Goal: Check status: Check status

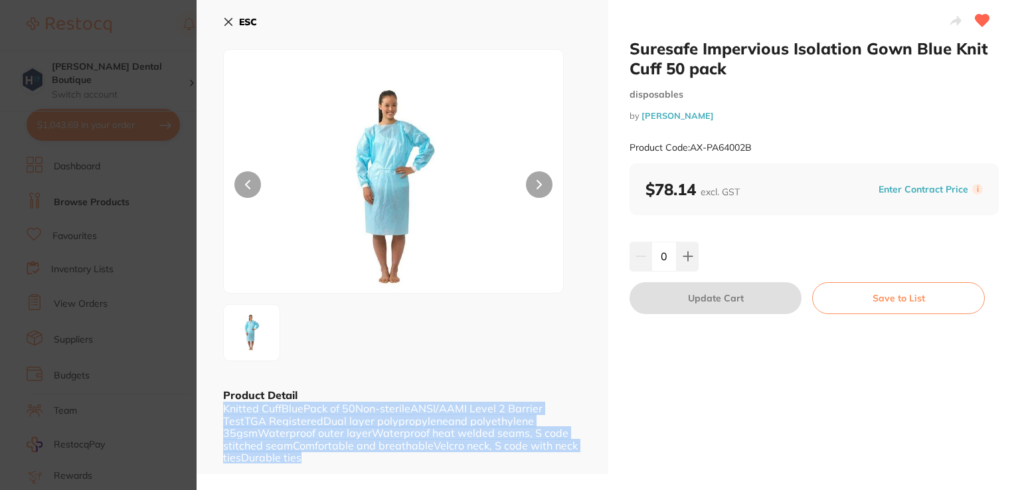
click at [231, 20] on icon at bounding box center [228, 22] width 7 height 7
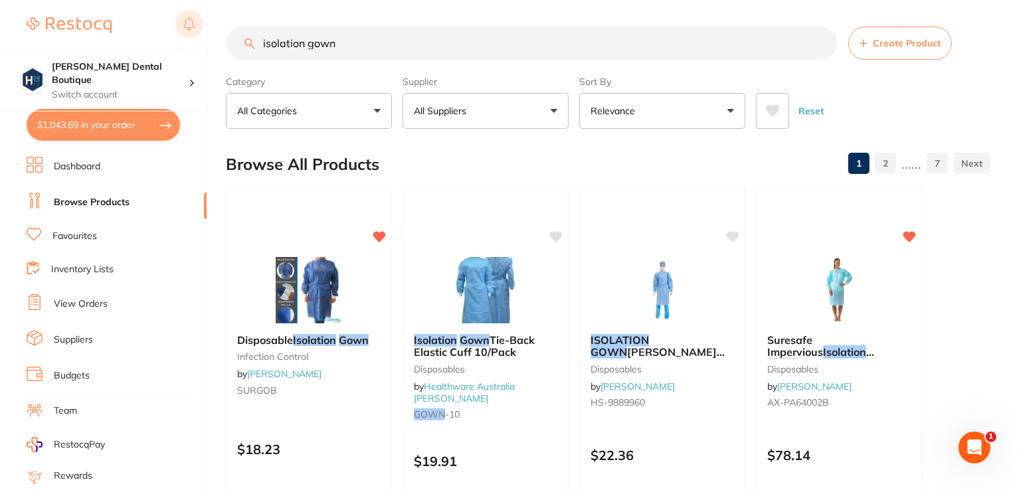
drag, startPoint x: 380, startPoint y: 46, endPoint x: 189, endPoint y: 35, distance: 191.0
click at [187, 39] on div "$1,043.69 Harris Dental Boutique Switch account Harris Dental Boutique $1,043.6…" at bounding box center [508, 245] width 1017 height 490
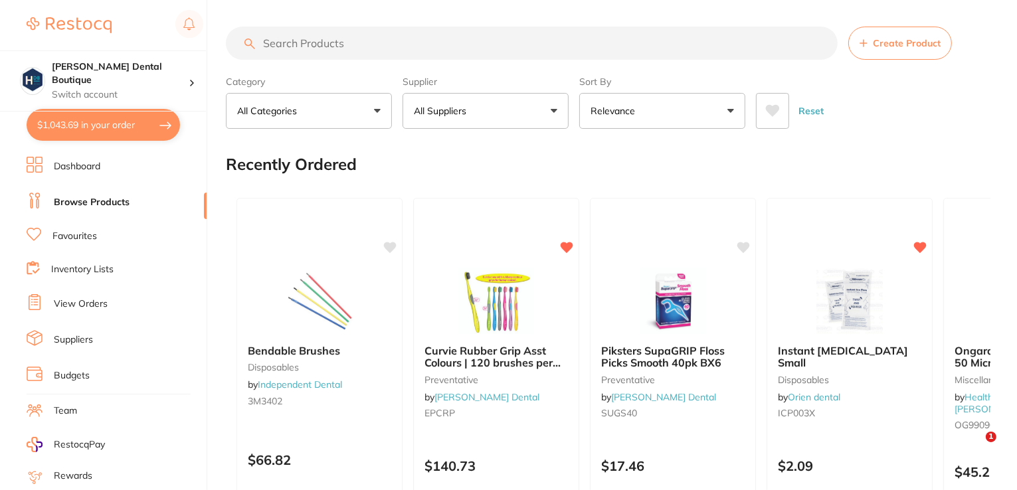
drag, startPoint x: 296, startPoint y: 35, endPoint x: 319, endPoint y: 48, distance: 26.2
click at [300, 32] on input "search" at bounding box center [532, 43] width 612 height 33
click at [555, 106] on button "All Suppliers" at bounding box center [486, 111] width 166 height 36
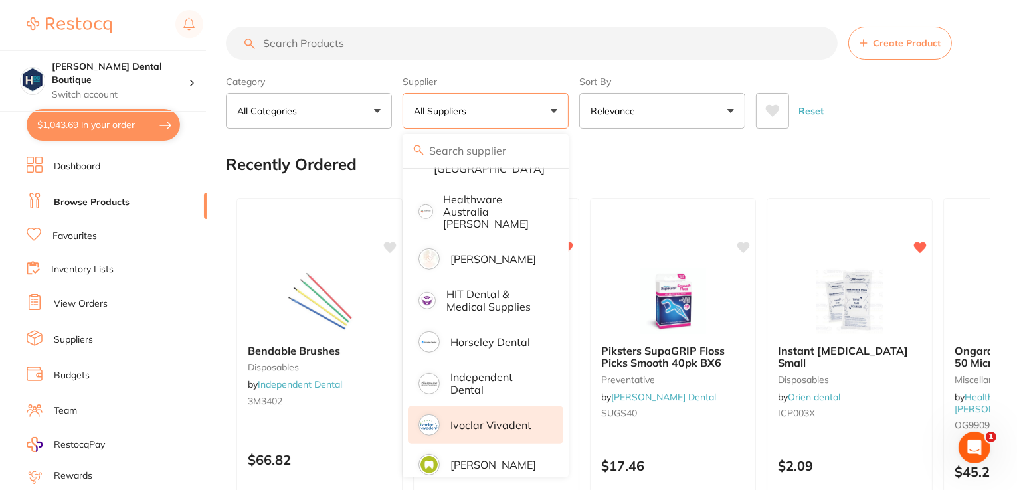
scroll to position [731, 0]
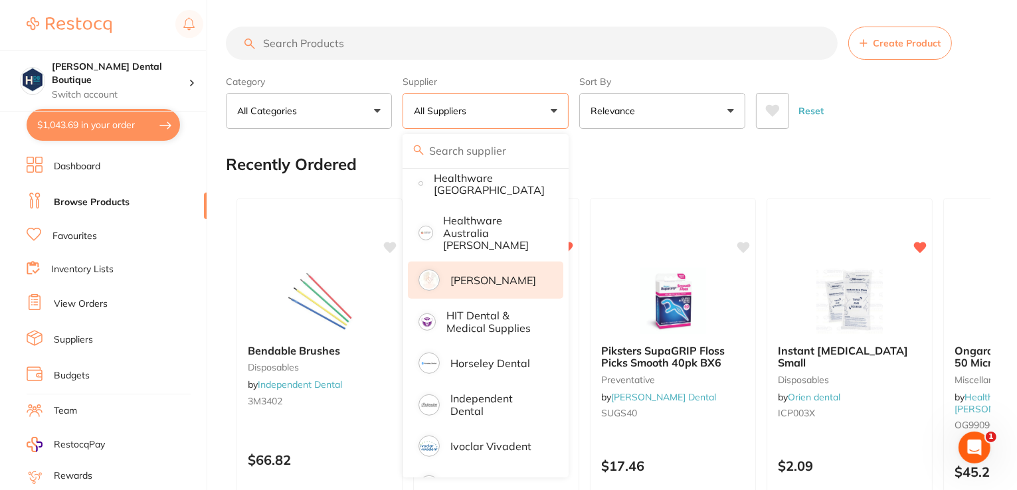
click at [498, 274] on p "[PERSON_NAME]" at bounding box center [493, 280] width 86 height 12
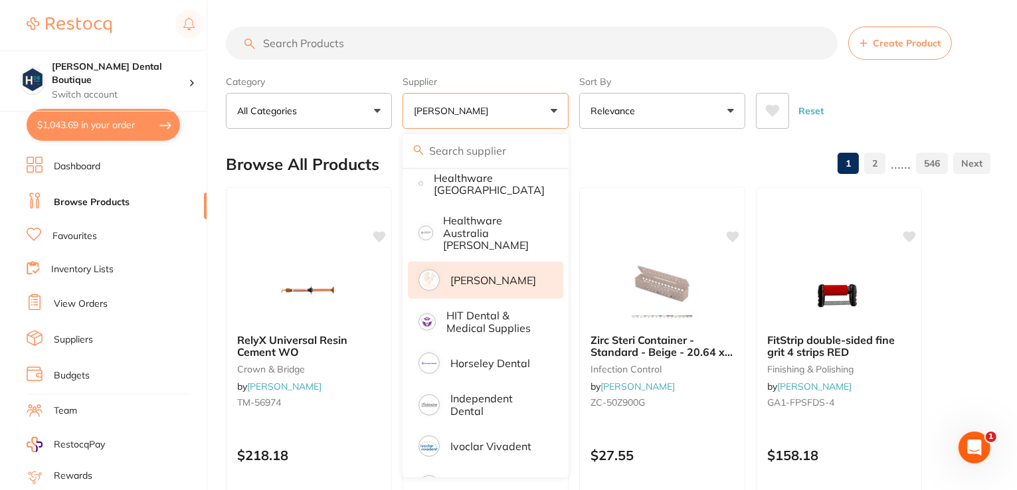
scroll to position [0, 0]
click at [468, 274] on p "[PERSON_NAME]" at bounding box center [493, 280] width 86 height 12
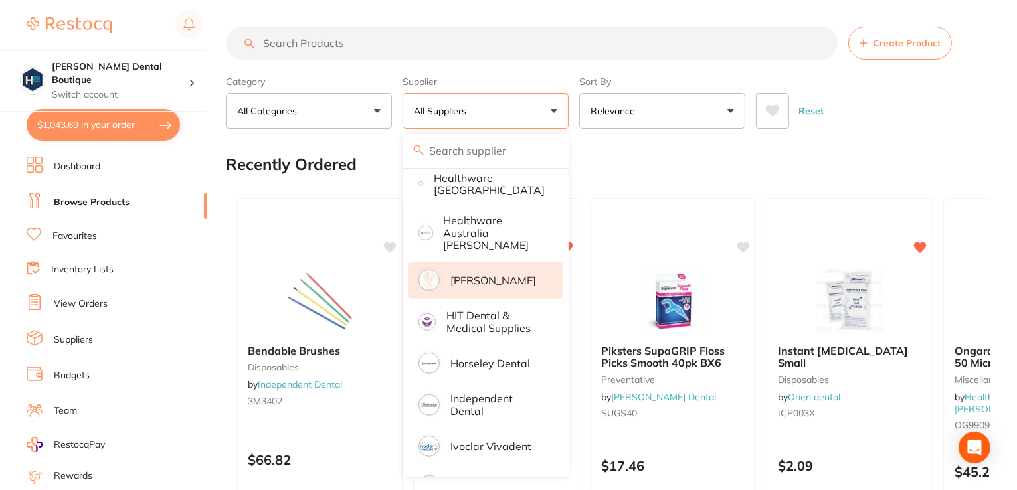
click at [487, 274] on p "[PERSON_NAME]" at bounding box center [493, 280] width 86 height 12
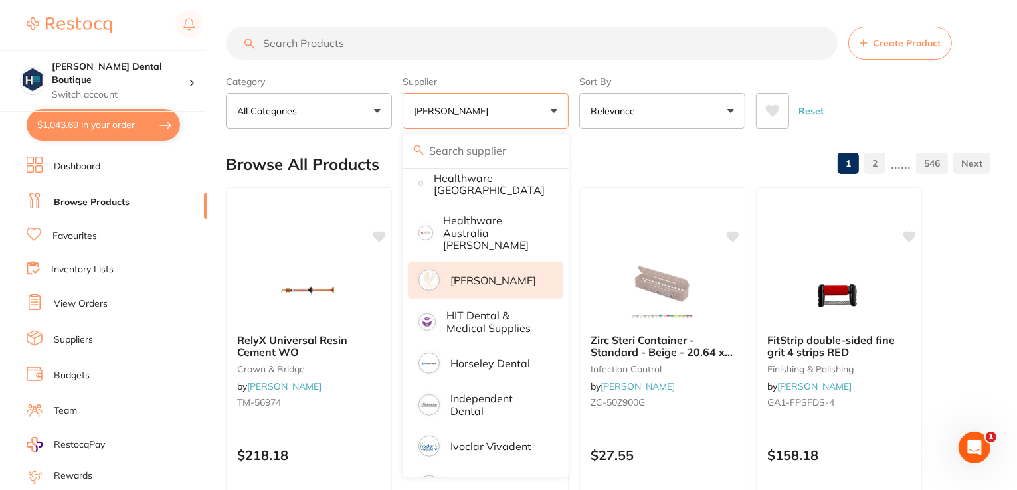
click at [67, 338] on link "Suppliers" at bounding box center [73, 339] width 39 height 13
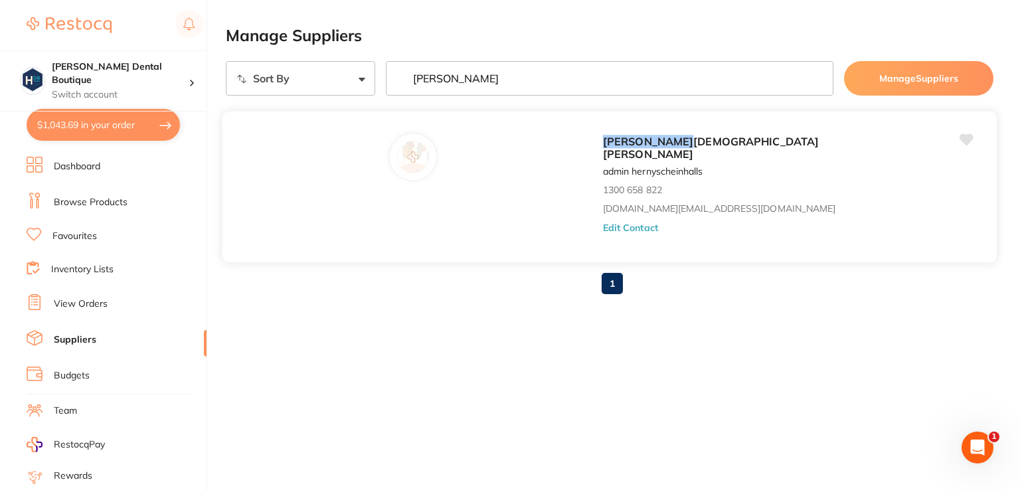
type input "henry"
click at [603, 223] on button "Edit Contact" at bounding box center [630, 228] width 55 height 11
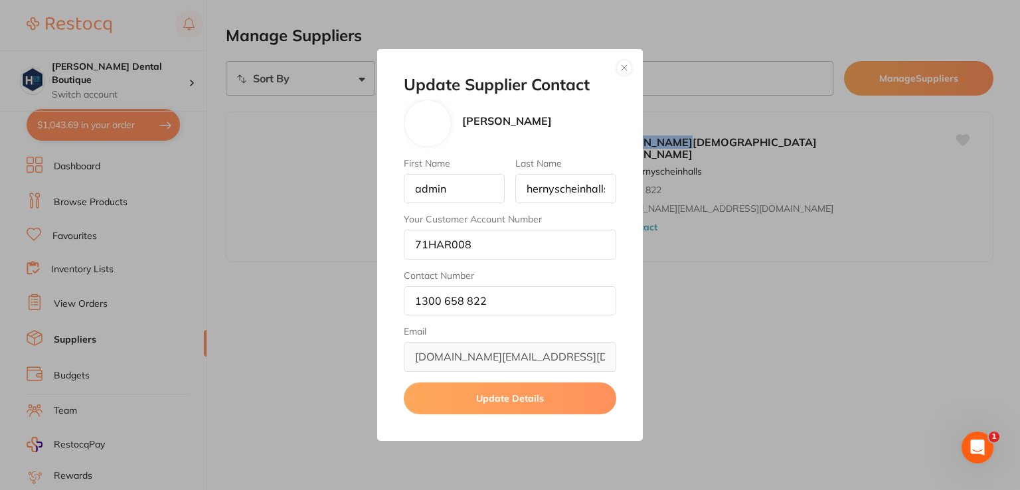
click at [624, 70] on button "button" at bounding box center [624, 68] width 16 height 16
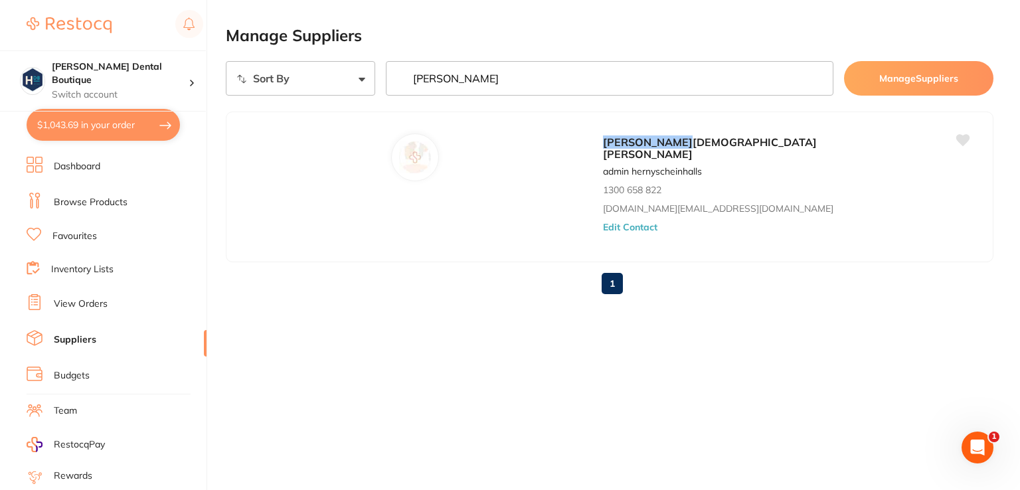
click at [65, 303] on link "View Orders" at bounding box center [81, 304] width 54 height 13
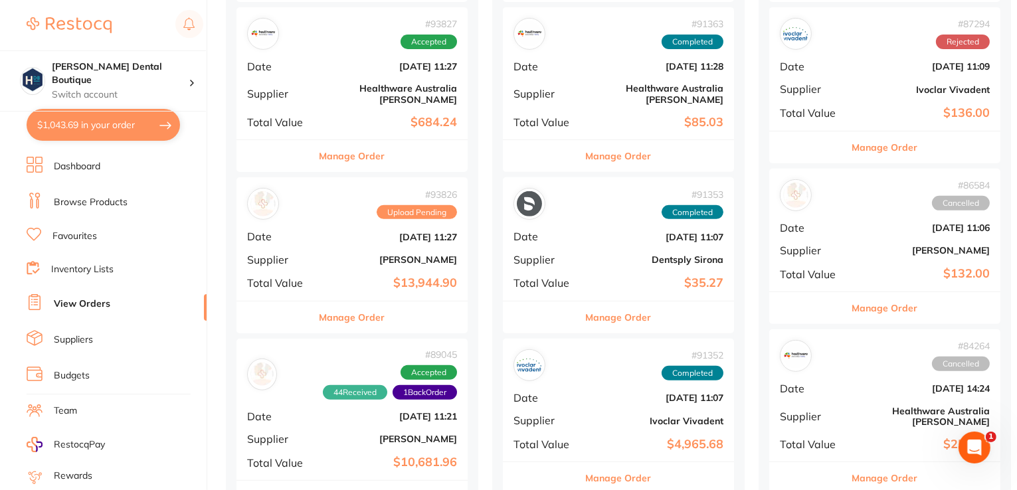
scroll to position [664, 0]
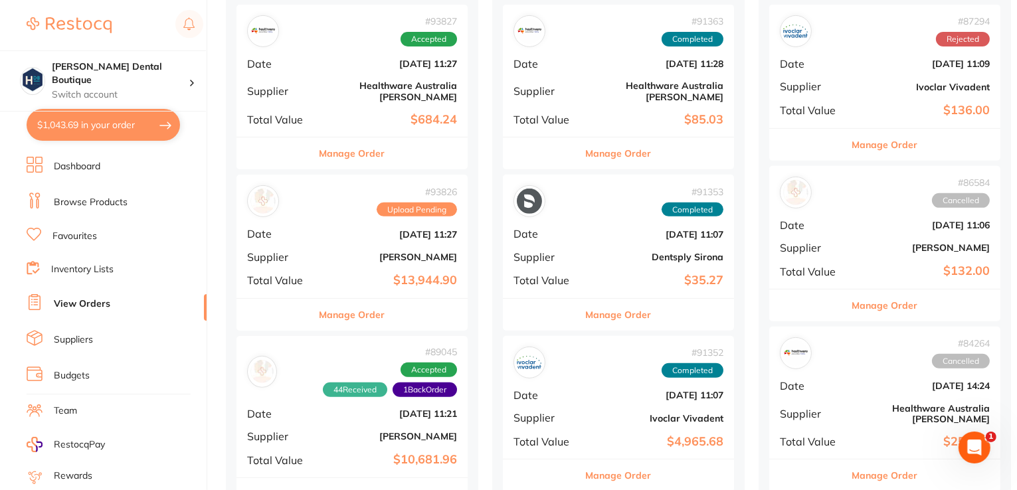
click at [346, 306] on button "Manage Order" at bounding box center [353, 315] width 66 height 32
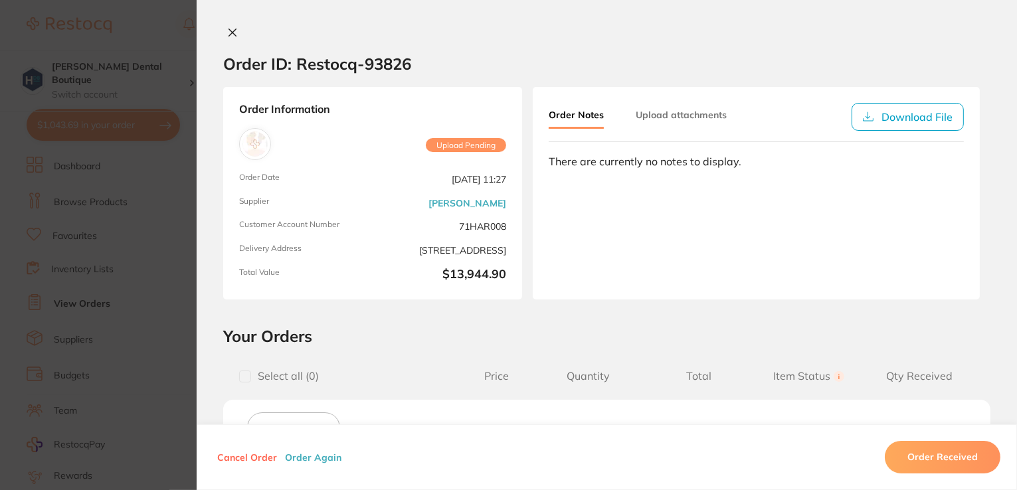
click at [473, 151] on div "Upload Pending" at bounding box center [442, 145] width 128 height 35
click at [692, 126] on button "Upload attachments" at bounding box center [681, 115] width 91 height 24
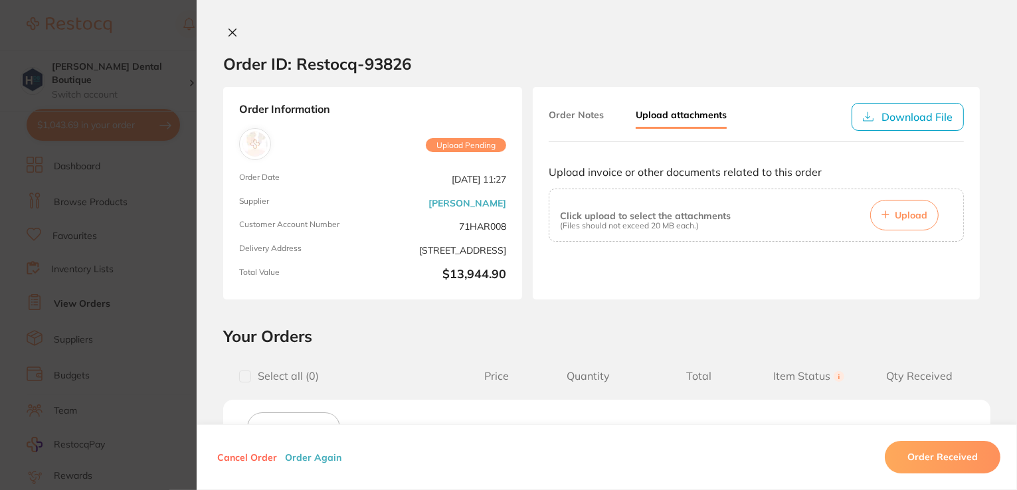
click at [593, 116] on button "Order Notes" at bounding box center [576, 115] width 55 height 24
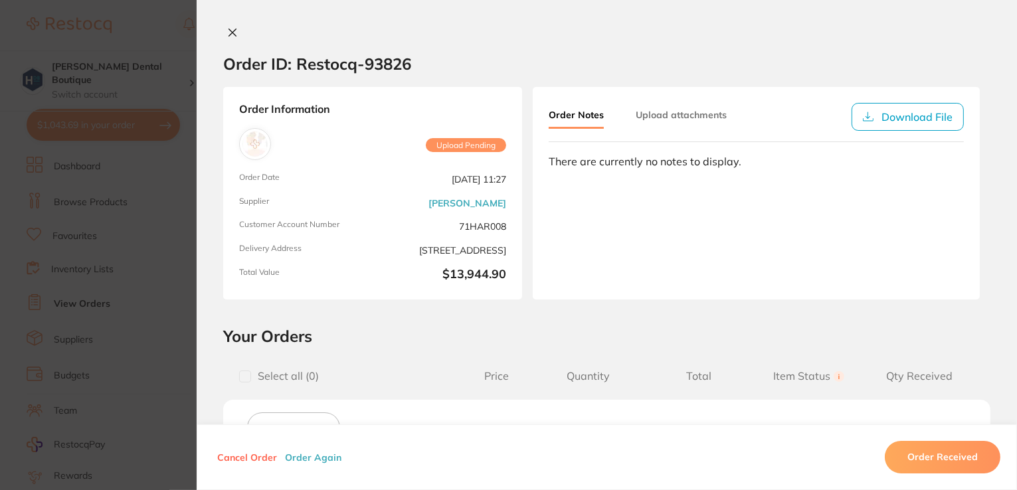
click at [234, 31] on icon at bounding box center [232, 32] width 11 height 11
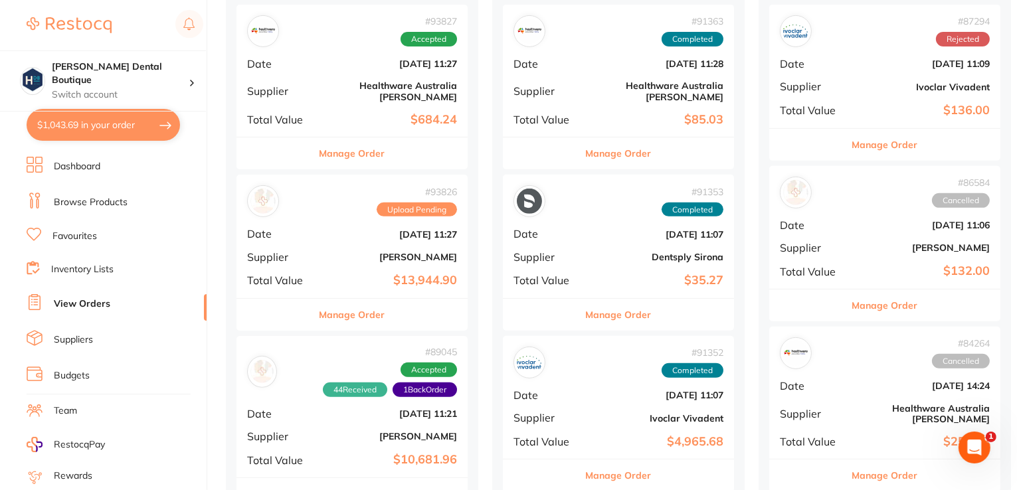
scroll to position [531, 0]
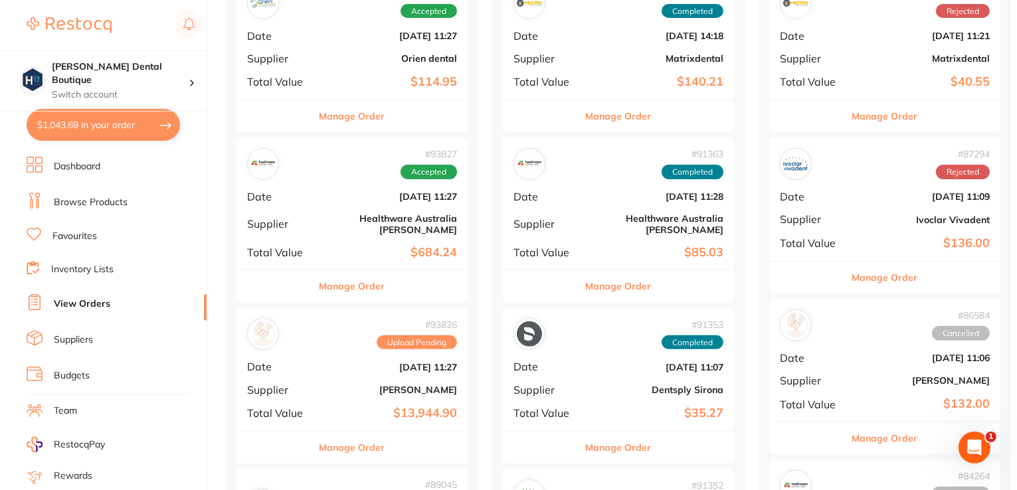
click at [349, 407] on b "$13,944.90" at bounding box center [390, 414] width 133 height 14
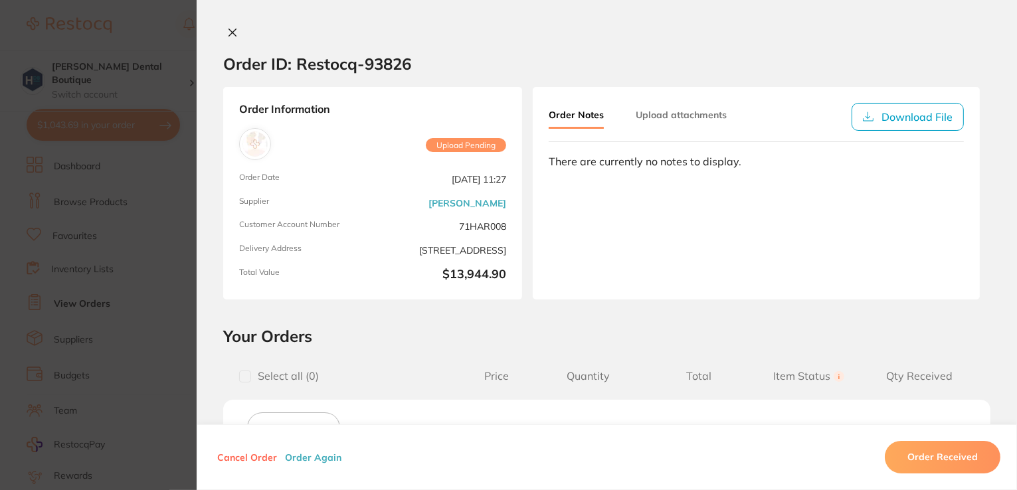
scroll to position [66, 0]
drag, startPoint x: 364, startPoint y: 61, endPoint x: 412, endPoint y: 64, distance: 47.9
click at [412, 64] on section "Order ID: Restocq- 93826" at bounding box center [607, 64] width 820 height 47
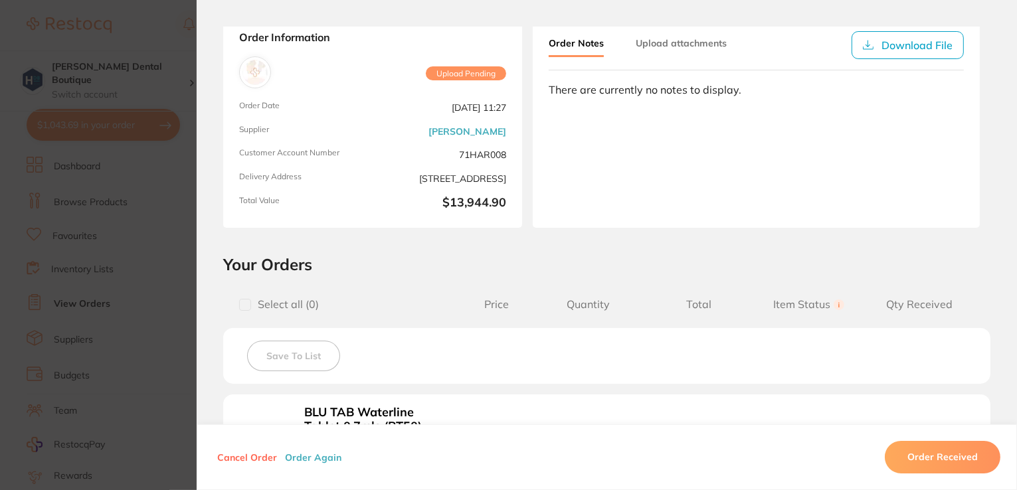
scroll to position [0, 0]
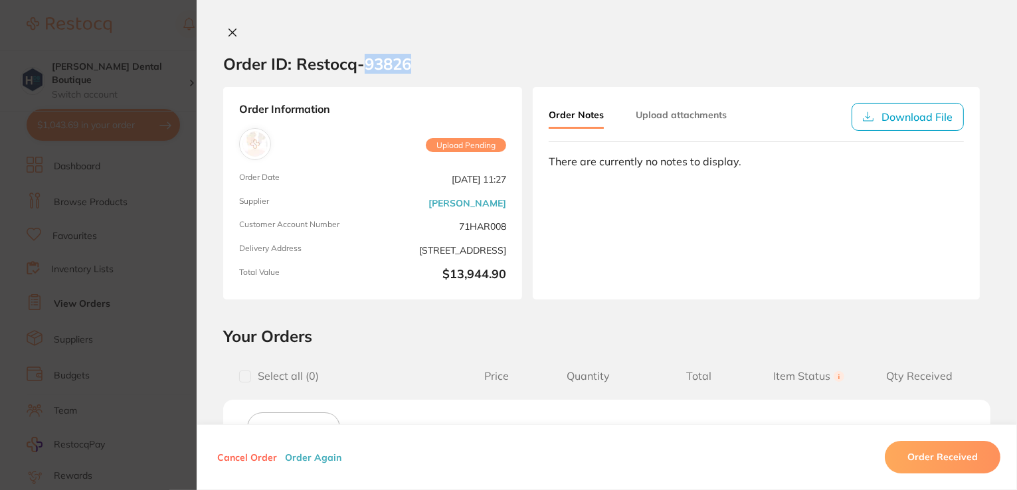
click at [472, 65] on section "Order ID: Restocq- 93826" at bounding box center [607, 64] width 820 height 47
click at [339, 27] on div at bounding box center [607, 34] width 820 height 14
click at [234, 34] on icon at bounding box center [232, 32] width 11 height 11
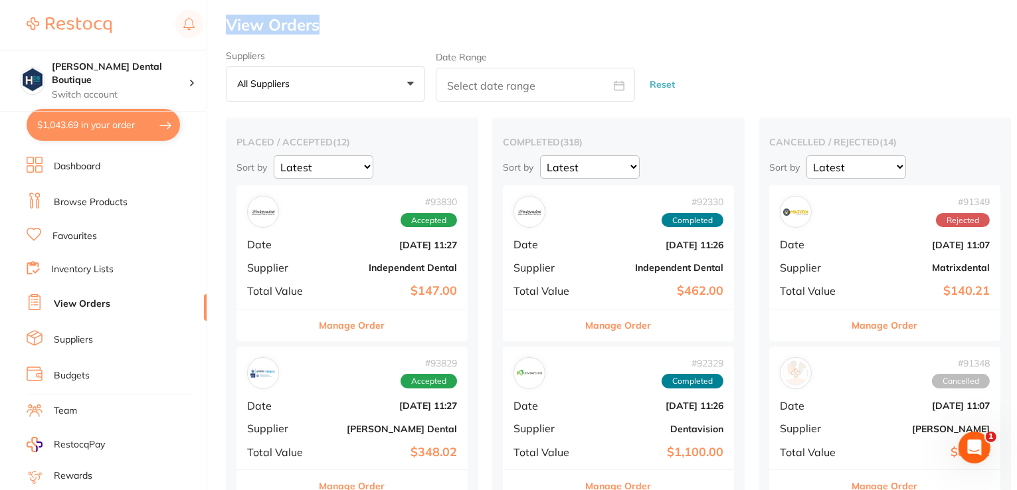
drag, startPoint x: 229, startPoint y: 21, endPoint x: 322, endPoint y: 23, distance: 93.0
click at [325, 21] on h2 "View Orders" at bounding box center [621, 25] width 791 height 19
click at [604, 33] on h2 "View Orders" at bounding box center [621, 25] width 791 height 19
click at [349, 17] on h2 "View Orders" at bounding box center [621, 25] width 791 height 19
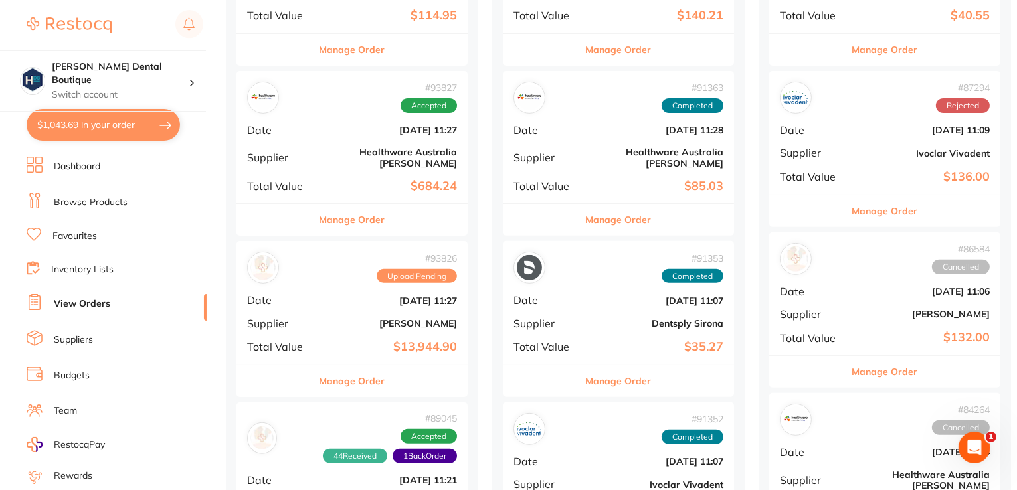
click at [383, 370] on button "Manage Order" at bounding box center [353, 381] width 66 height 32
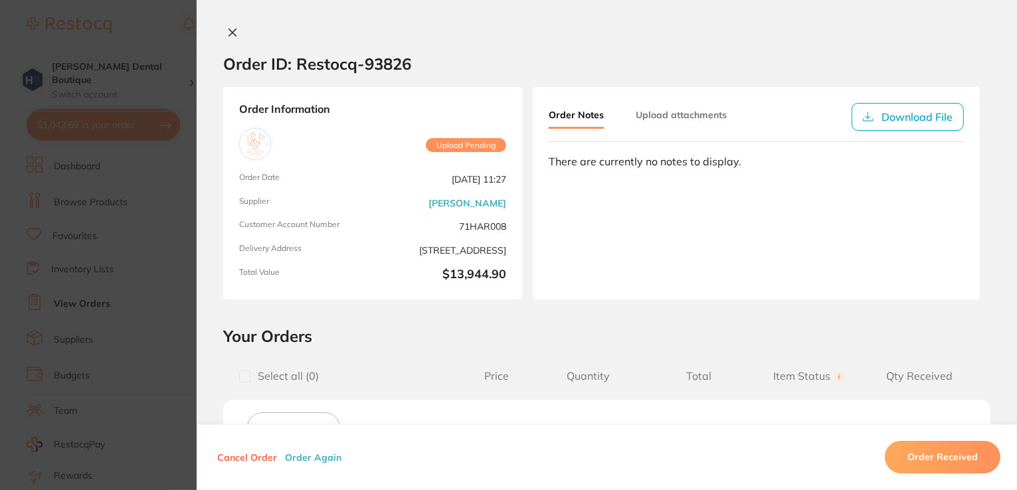
scroll to position [66, 0]
drag, startPoint x: 409, startPoint y: 59, endPoint x: 233, endPoint y: 23, distance: 179.8
click at [171, 45] on section "Order ID: Restocq- 93826 Order Information Upload Pending Order Date Sept 16 20…" at bounding box center [508, 245] width 1017 height 490
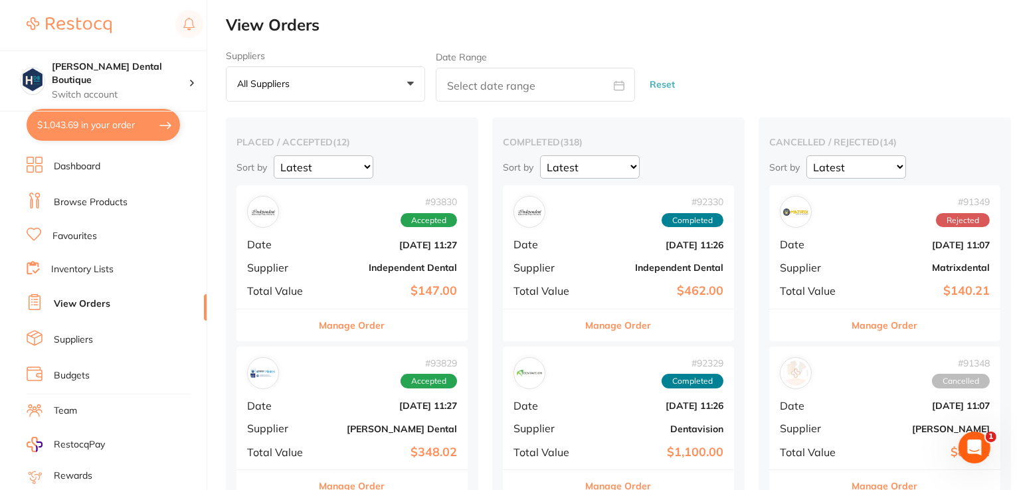
click at [781, 26] on h2 "View Orders" at bounding box center [621, 25] width 791 height 19
click at [290, 29] on h2 "View Orders" at bounding box center [621, 25] width 791 height 19
click at [327, 22] on h2 "View Orders" at bounding box center [621, 25] width 791 height 19
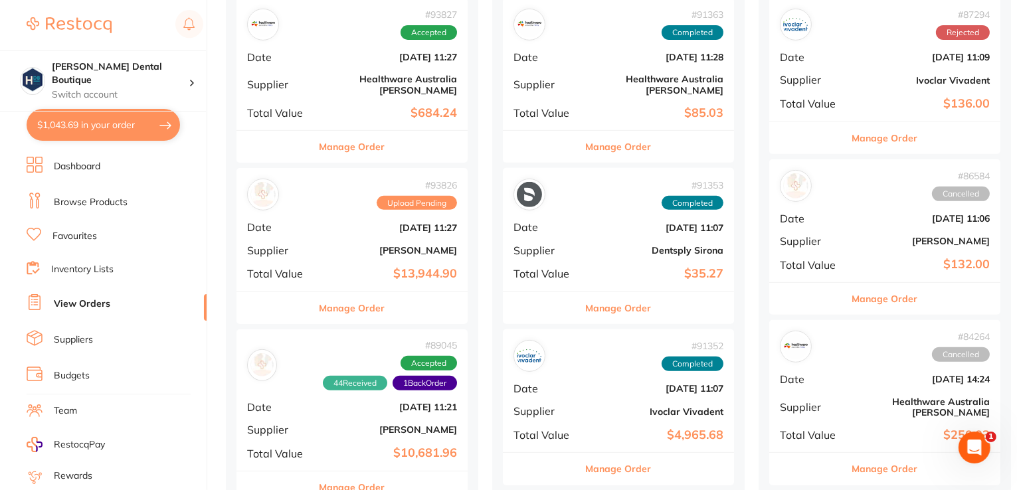
scroll to position [731, 0]
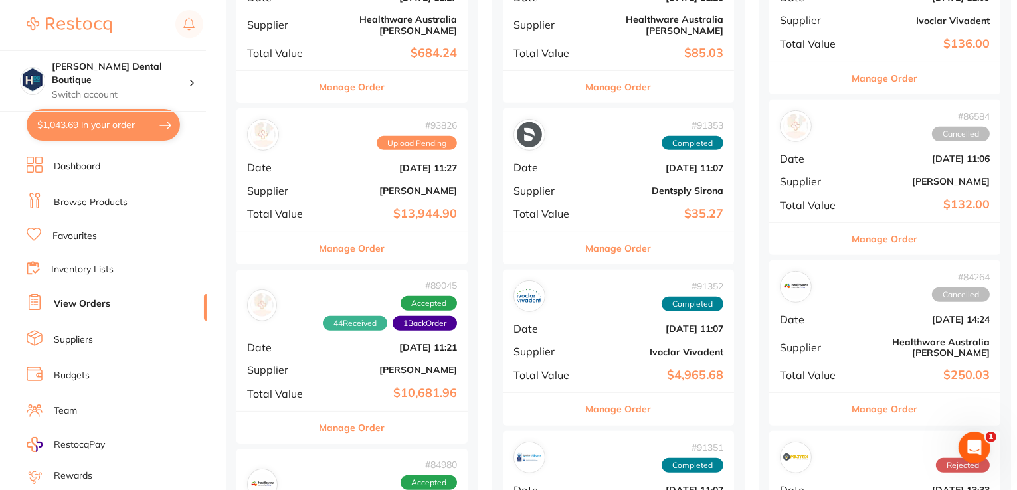
click at [337, 235] on button "Manage Order" at bounding box center [353, 249] width 66 height 32
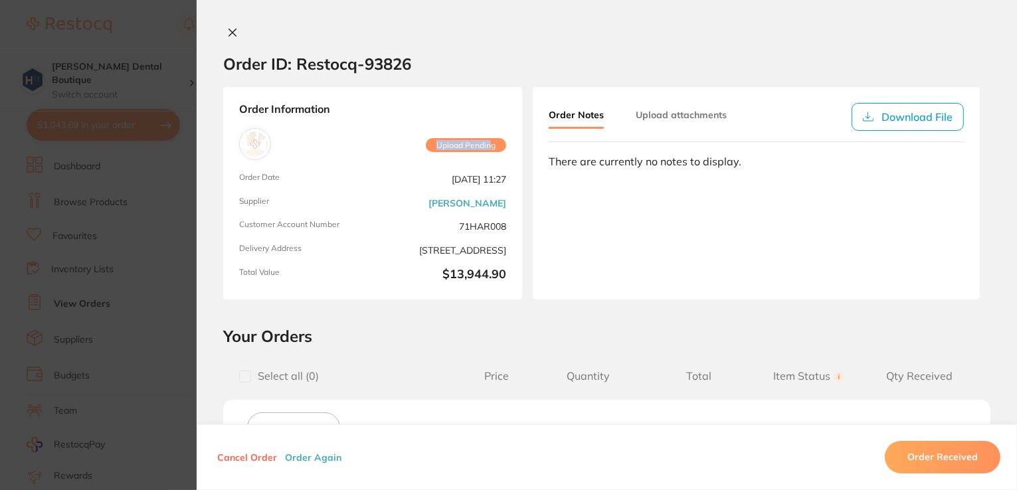
drag, startPoint x: 434, startPoint y: 139, endPoint x: 489, endPoint y: 142, distance: 54.6
click at [489, 142] on span "Upload Pending" at bounding box center [466, 145] width 80 height 15
drag, startPoint x: 361, startPoint y: 57, endPoint x: 415, endPoint y: 57, distance: 53.1
click at [415, 58] on section "Order ID: Restocq- 93826" at bounding box center [607, 64] width 820 height 47
click at [436, 50] on section "Order ID: Restocq- 93826" at bounding box center [607, 64] width 820 height 47
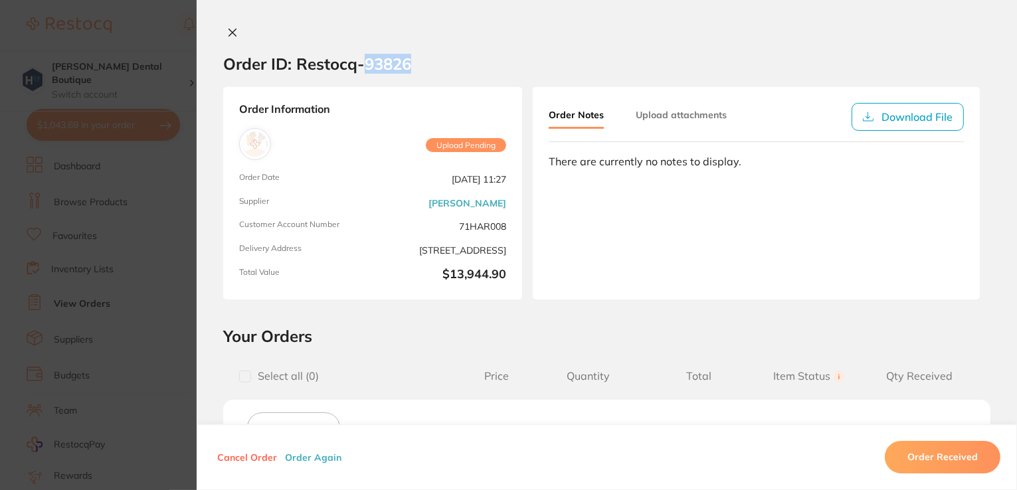
click at [456, 48] on section "Order ID: Restocq- 93826" at bounding box center [607, 64] width 820 height 47
click at [405, 28] on div at bounding box center [607, 34] width 820 height 14
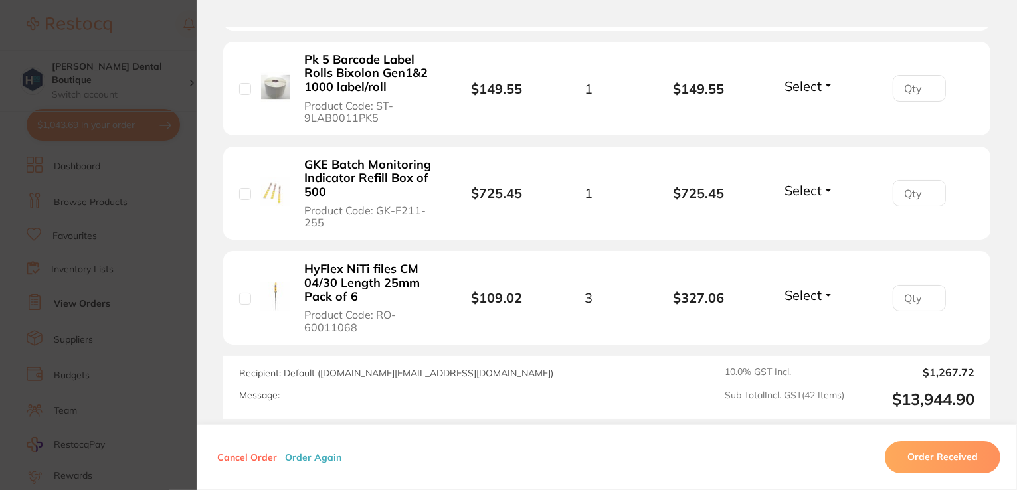
scroll to position [4422, 0]
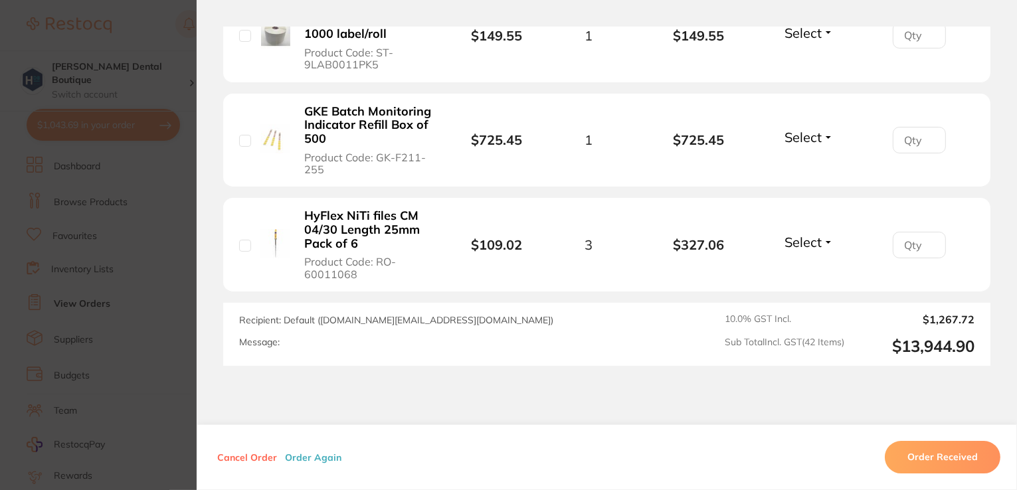
click at [151, 23] on section "Order ID: Restocq- 93826 Order Information Upload Pending Order Date Sept 16 20…" at bounding box center [508, 245] width 1017 height 490
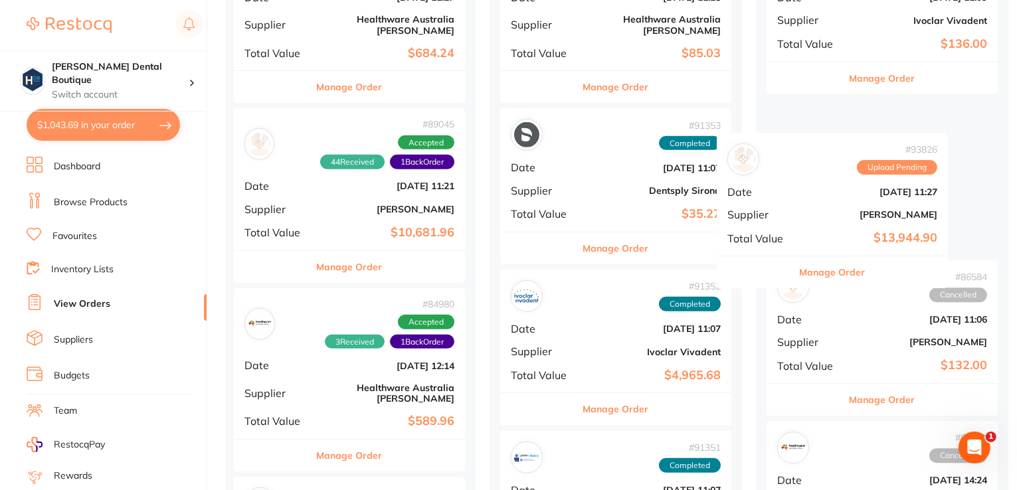
scroll to position [0, 8]
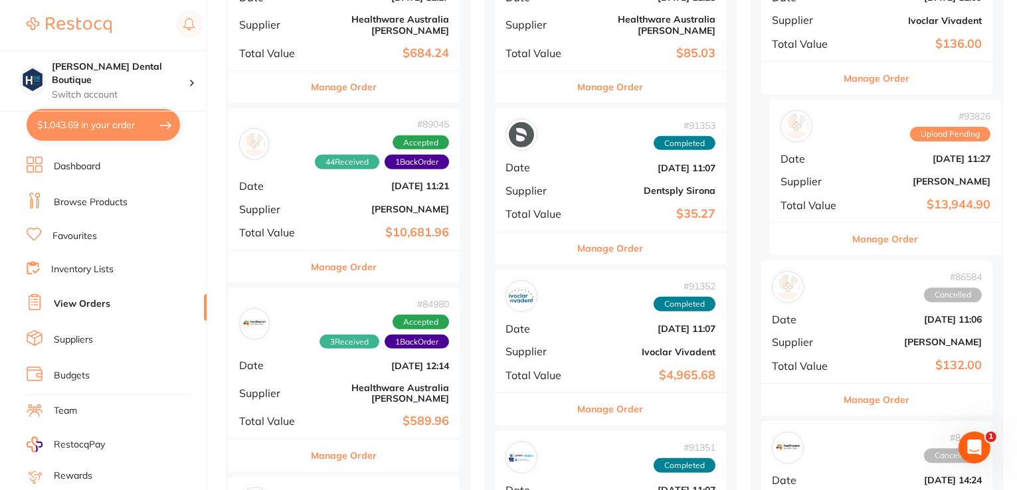
drag, startPoint x: 310, startPoint y: 181, endPoint x: 847, endPoint y: 187, distance: 537.5
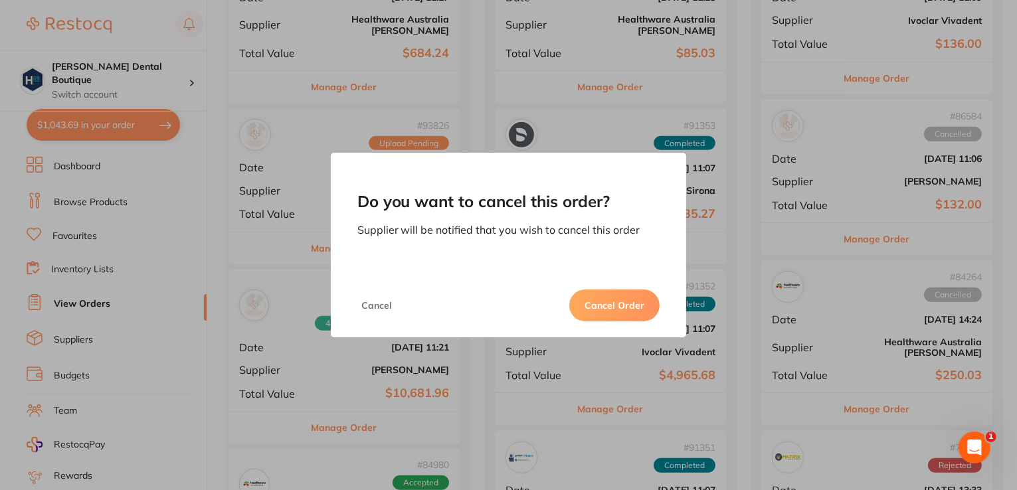
click at [612, 302] on button "Cancel Order" at bounding box center [614, 306] width 90 height 32
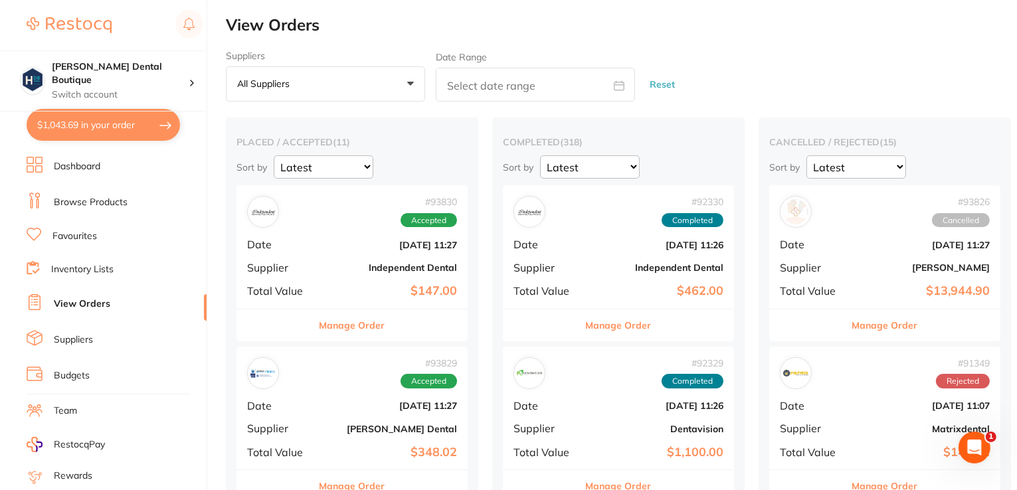
click at [880, 326] on button "Manage Order" at bounding box center [885, 326] width 66 height 32
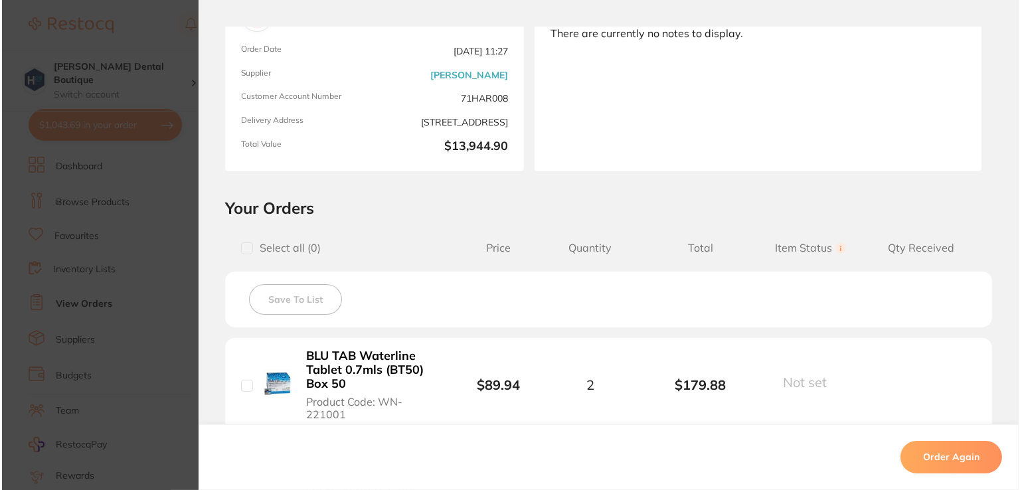
scroll to position [465, 0]
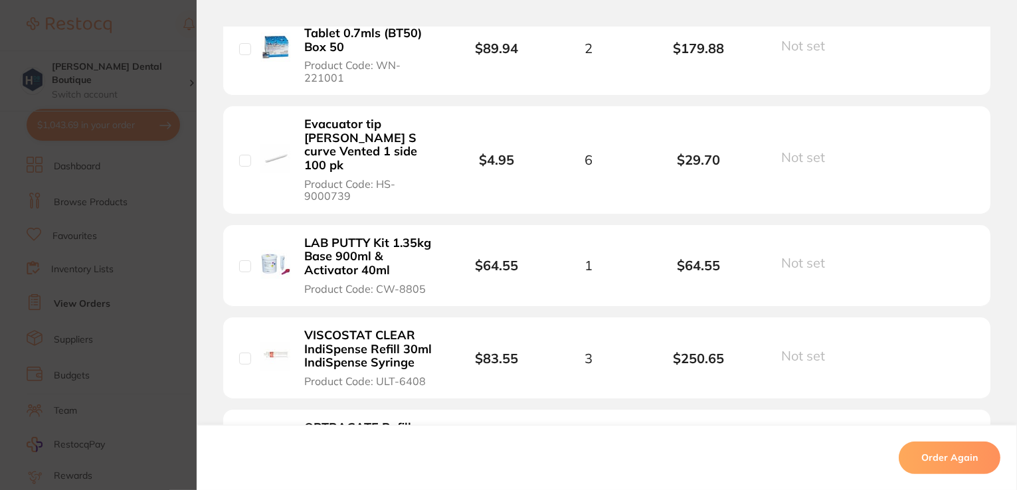
click at [935, 452] on button "Order Again" at bounding box center [950, 458] width 102 height 32
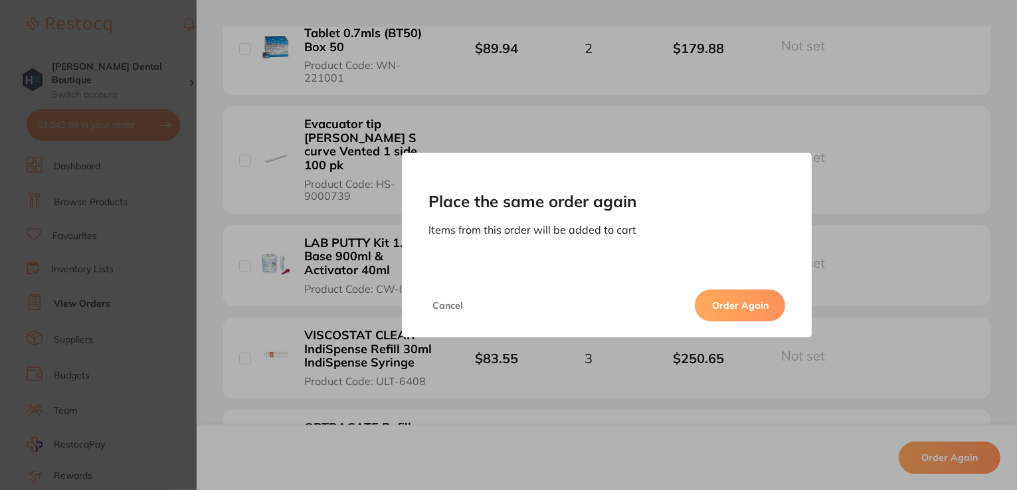
click at [748, 304] on button "Order Again" at bounding box center [740, 306] width 90 height 32
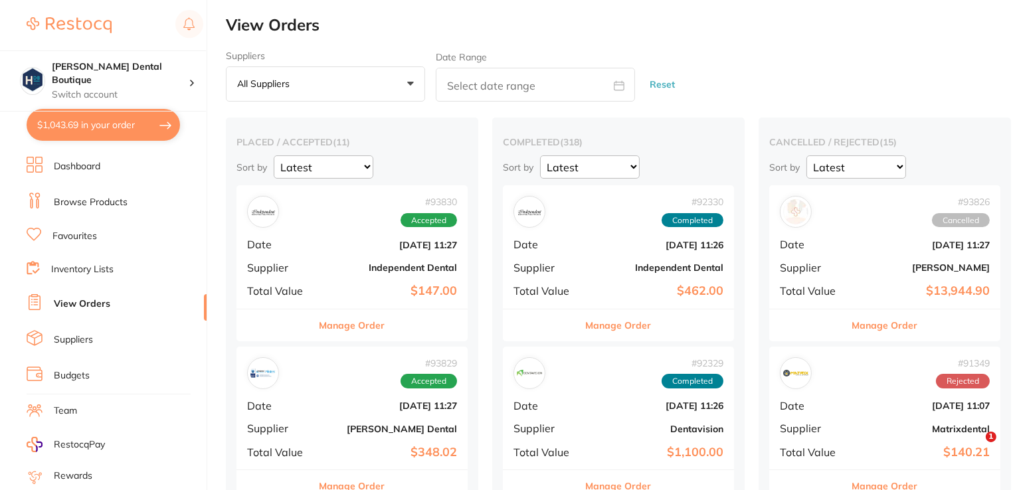
click at [68, 122] on button "$1,043.69 in your order" at bounding box center [103, 125] width 153 height 32
checkbox input "true"
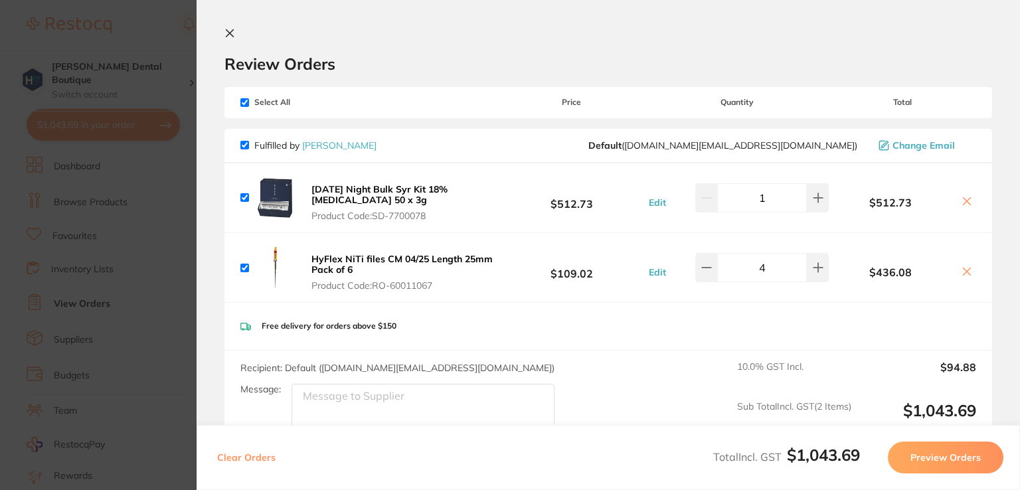
click at [231, 29] on icon at bounding box center [230, 33] width 11 height 11
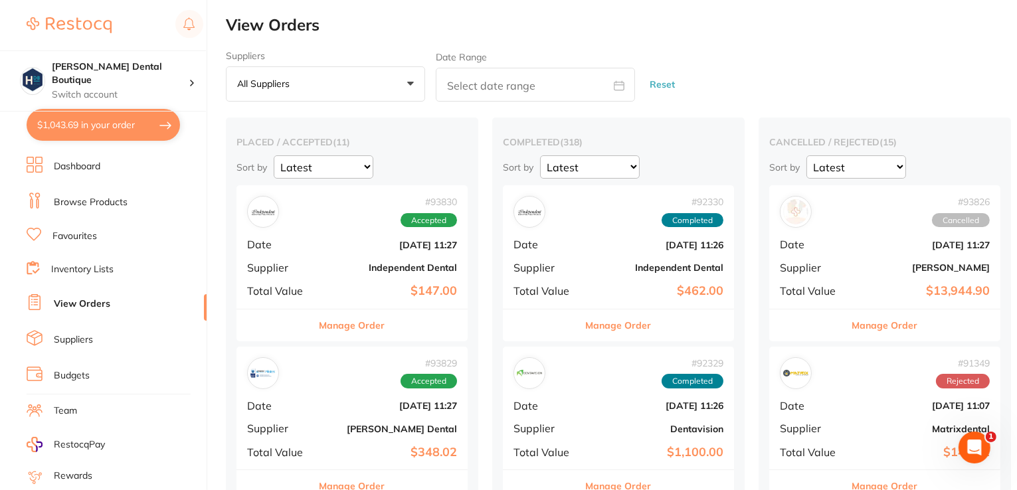
click at [871, 321] on button "Manage Order" at bounding box center [885, 326] width 66 height 32
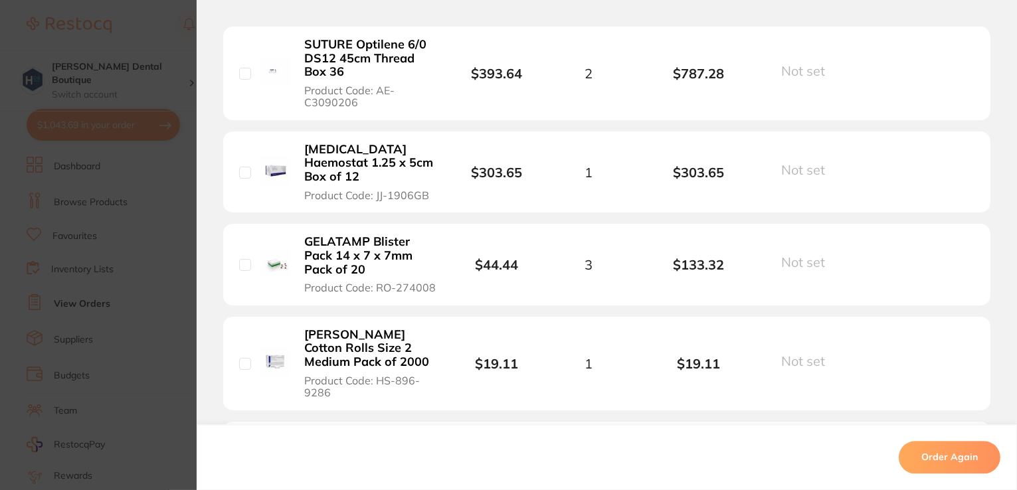
scroll to position [3122, 0]
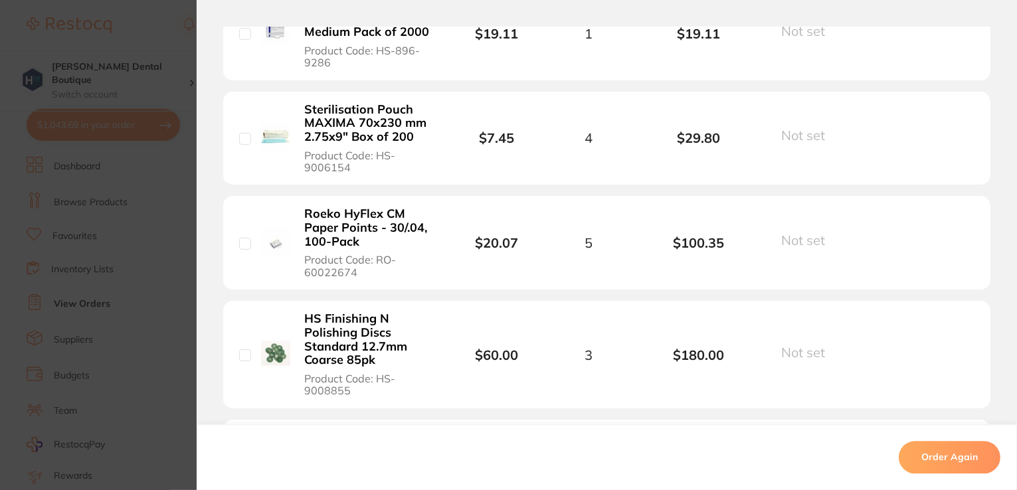
click at [930, 452] on button "Order Again" at bounding box center [950, 458] width 102 height 32
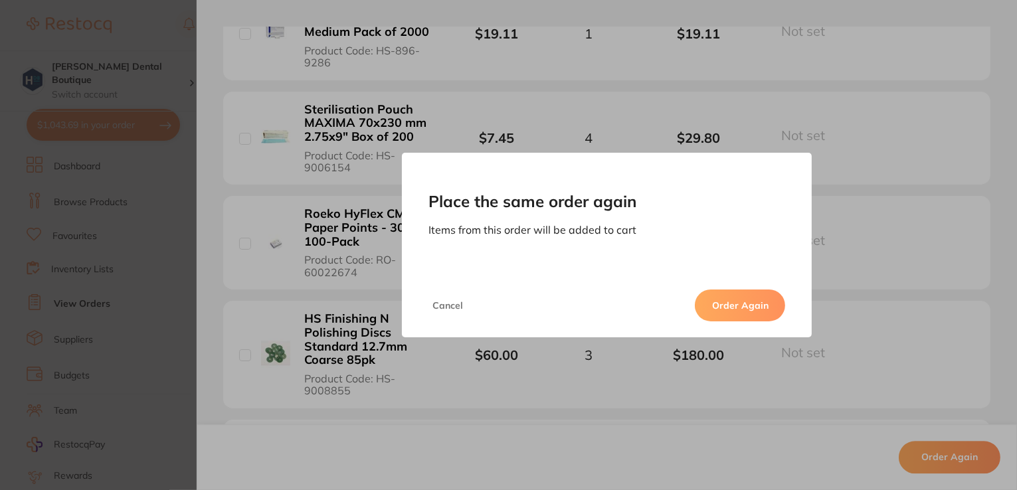
click at [736, 311] on button "Order Again" at bounding box center [740, 306] width 90 height 32
checkbox input "false"
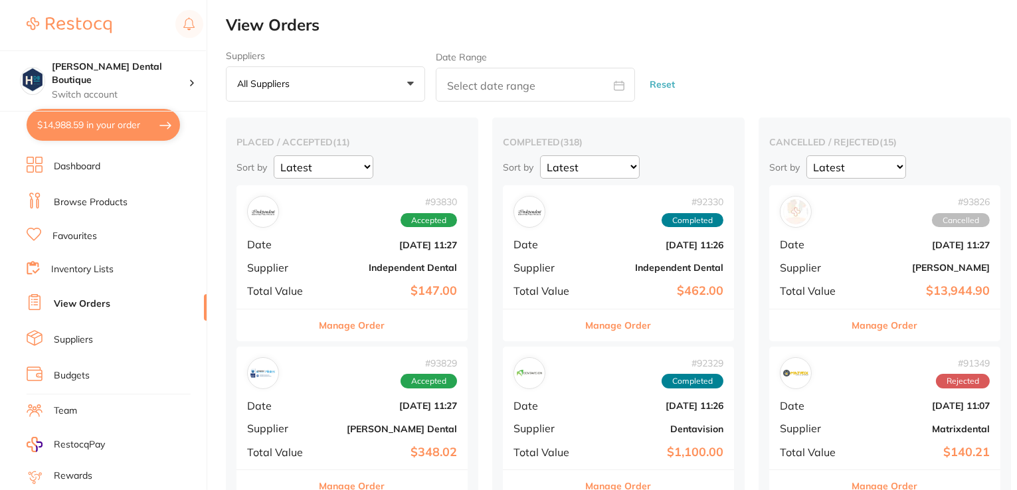
checkbox input "true"
click at [888, 328] on button "Manage Order" at bounding box center [885, 326] width 66 height 32
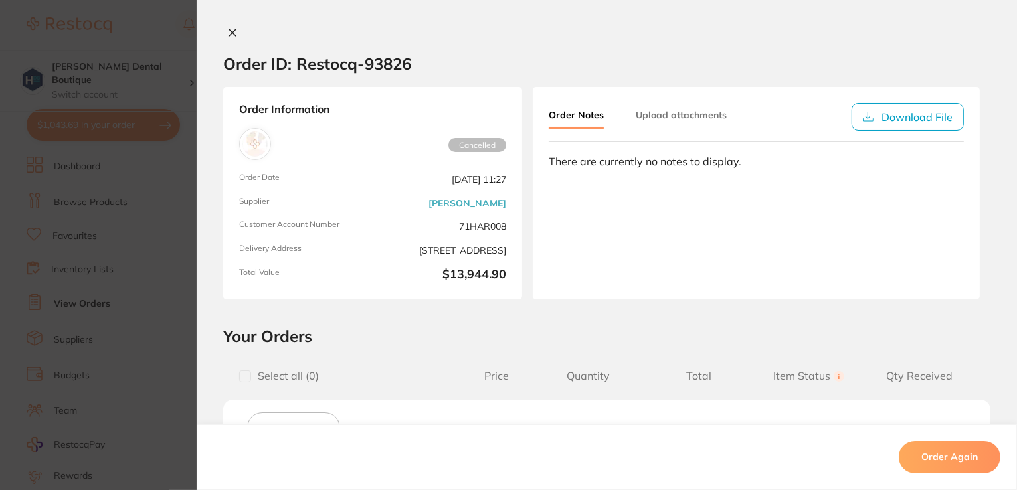
click at [944, 460] on button "Order Again" at bounding box center [950, 458] width 102 height 32
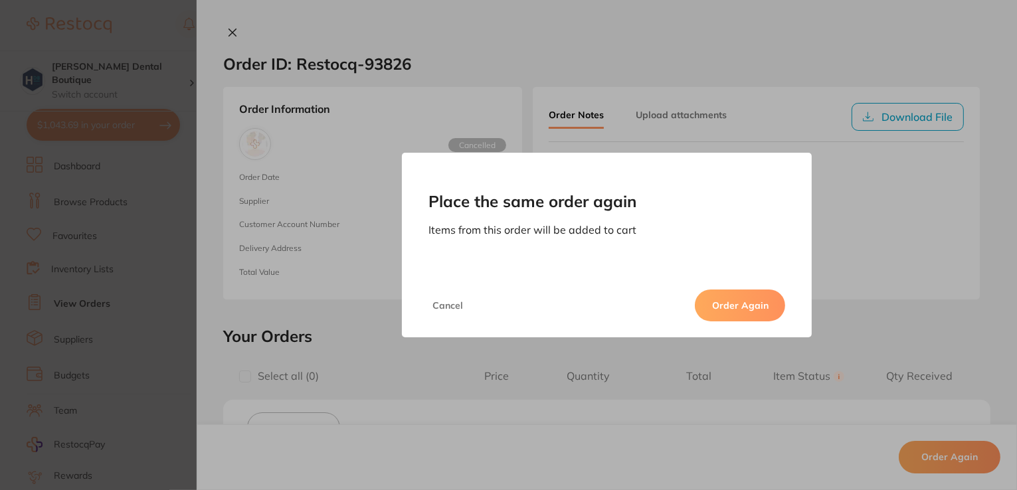
click at [730, 306] on button "Order Again" at bounding box center [740, 306] width 90 height 32
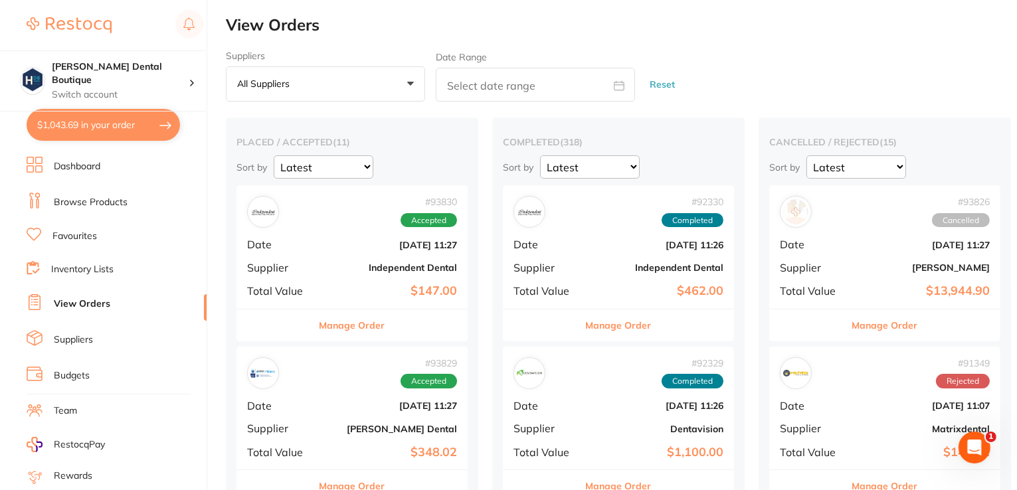
click at [709, 79] on div "Suppliers All suppliers +0 All suppliers AB Orthodontics Adam Dental AHP Dental…" at bounding box center [621, 76] width 791 height 52
drag, startPoint x: 888, startPoint y: 326, endPoint x: 884, endPoint y: 227, distance: 99.7
click at [888, 326] on button "Manage Order" at bounding box center [885, 326] width 66 height 32
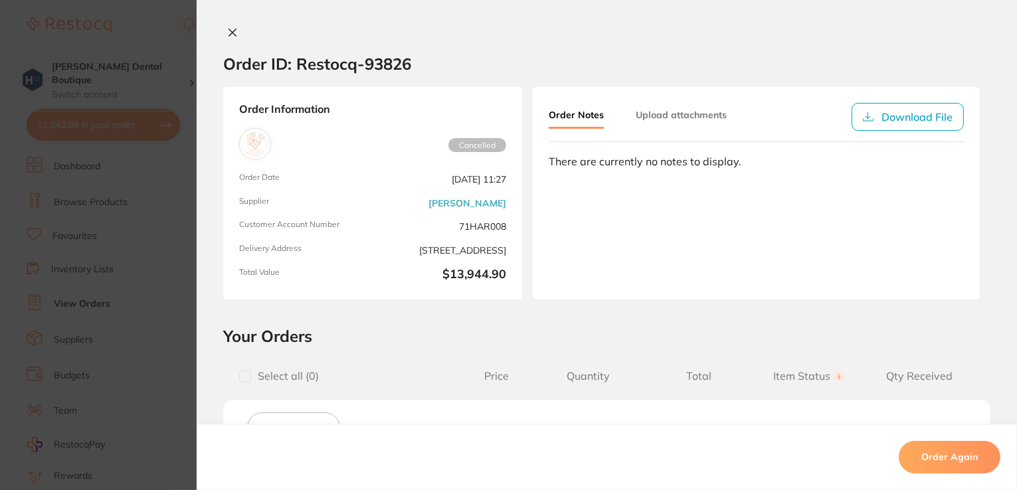
click at [232, 29] on icon at bounding box center [232, 32] width 7 height 7
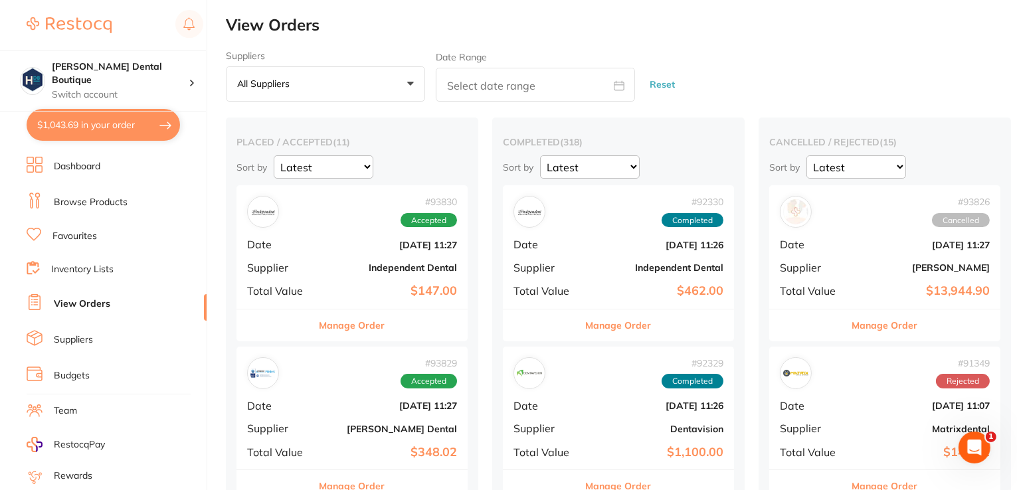
click at [60, 121] on button "$1,043.69 in your order" at bounding box center [103, 125] width 153 height 32
checkbox input "true"
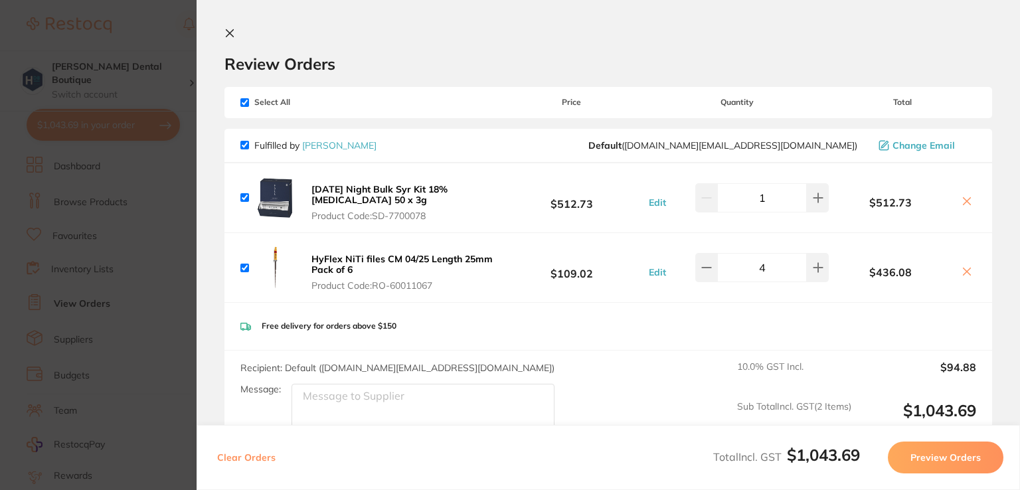
click at [233, 35] on icon at bounding box center [230, 33] width 11 height 11
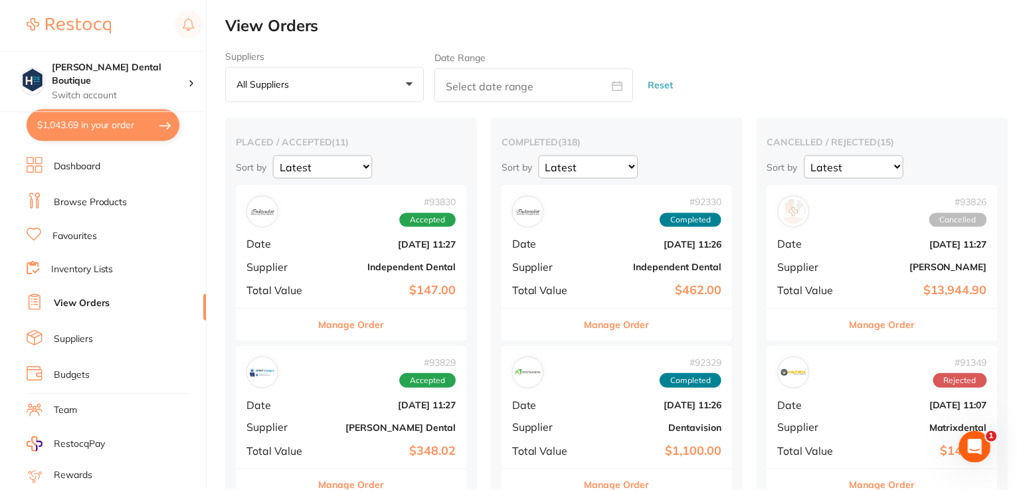
scroll to position [8, 0]
click at [145, 128] on button "$1,043.69 in your order" at bounding box center [103, 125] width 153 height 32
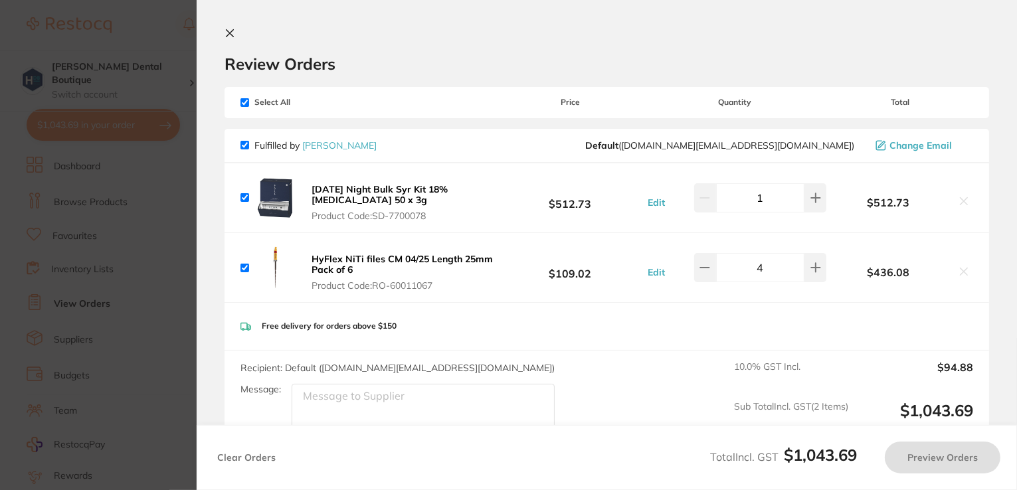
checkbox input "true"
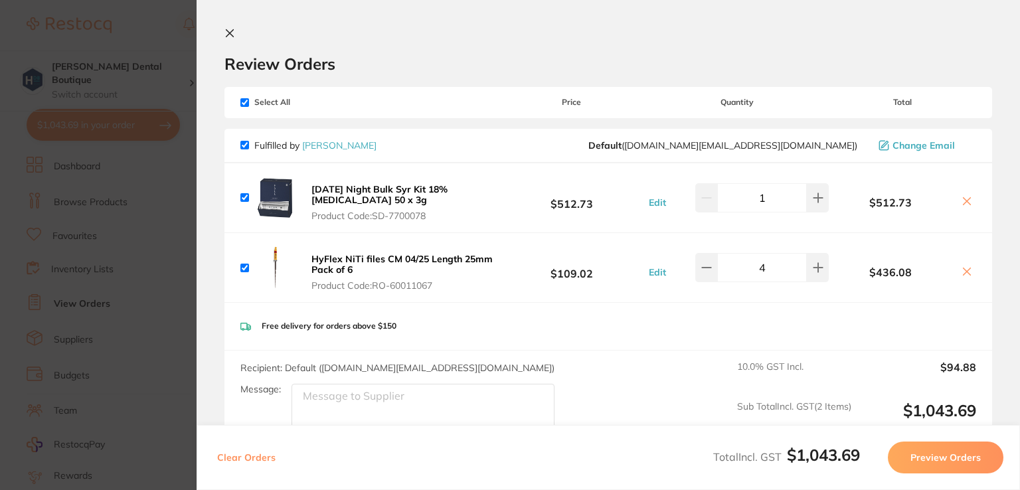
click at [227, 30] on icon at bounding box center [230, 33] width 7 height 7
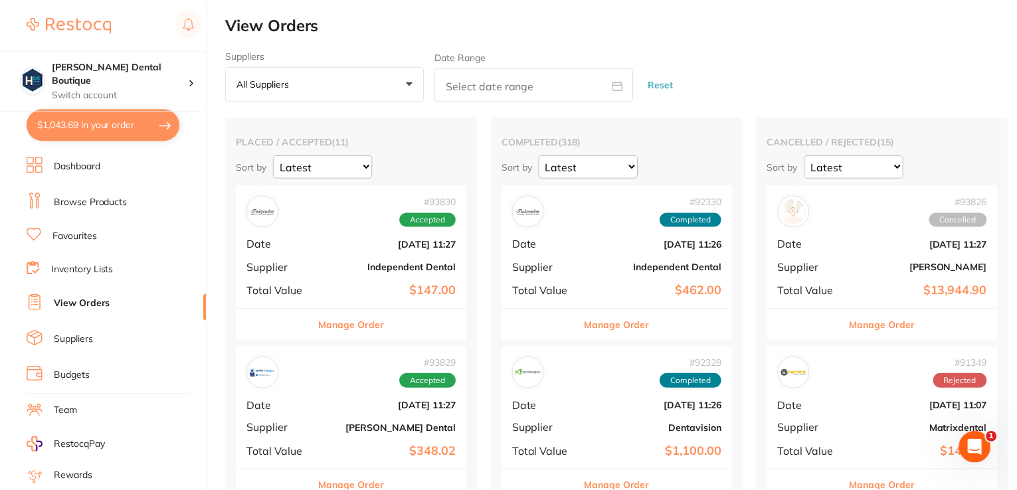
scroll to position [8, 0]
click at [988, 71] on div "Suppliers All suppliers +0 All suppliers AB Orthodontics Adam Dental AHP Dental…" at bounding box center [621, 76] width 791 height 52
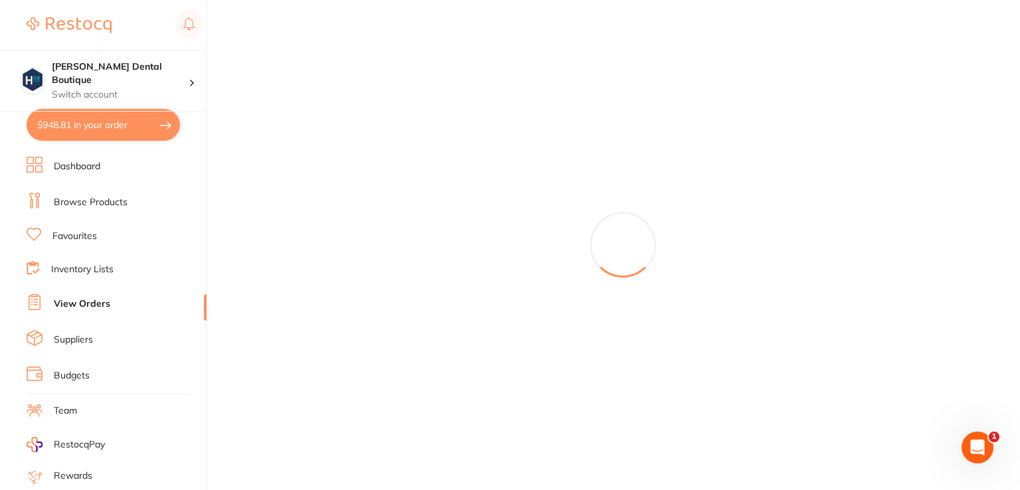
click at [70, 120] on button "$948.81 in your order" at bounding box center [103, 125] width 153 height 32
checkbox input "true"
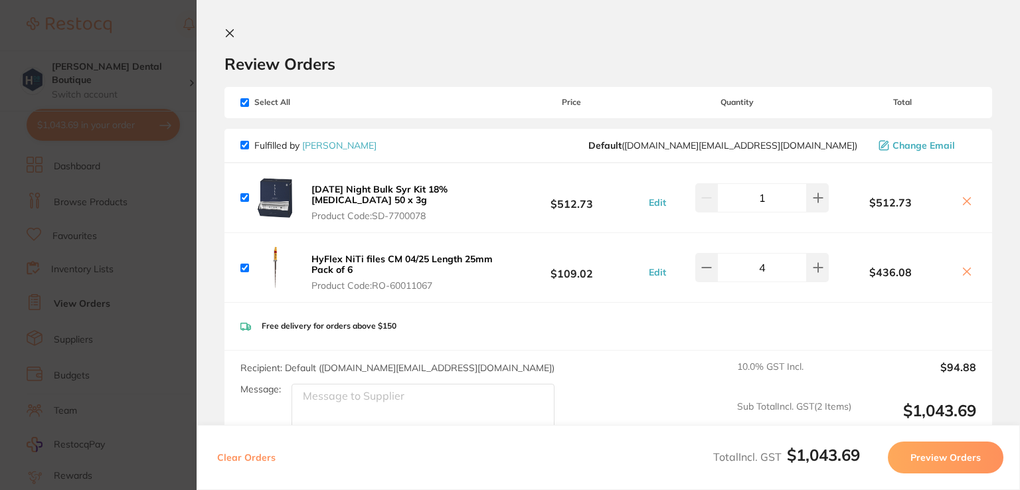
click at [242, 102] on input "checkbox" at bounding box center [244, 102] width 9 height 9
checkbox input "false"
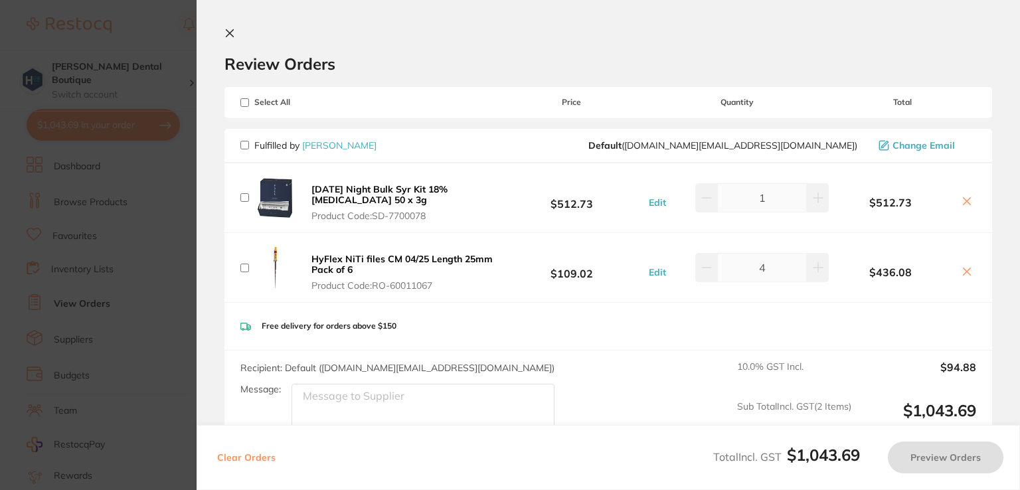
click at [235, 33] on button at bounding box center [233, 34] width 16 height 13
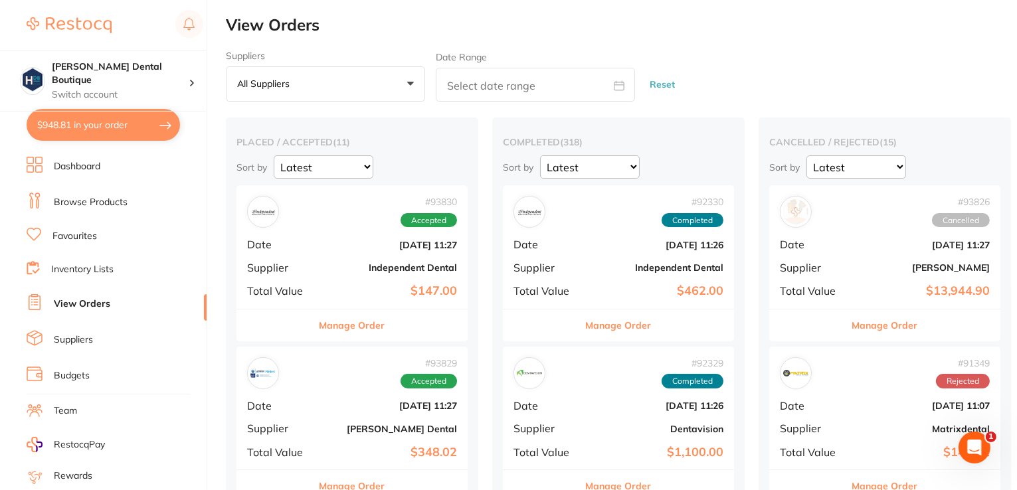
click at [870, 326] on button "Manage Order" at bounding box center [885, 326] width 66 height 32
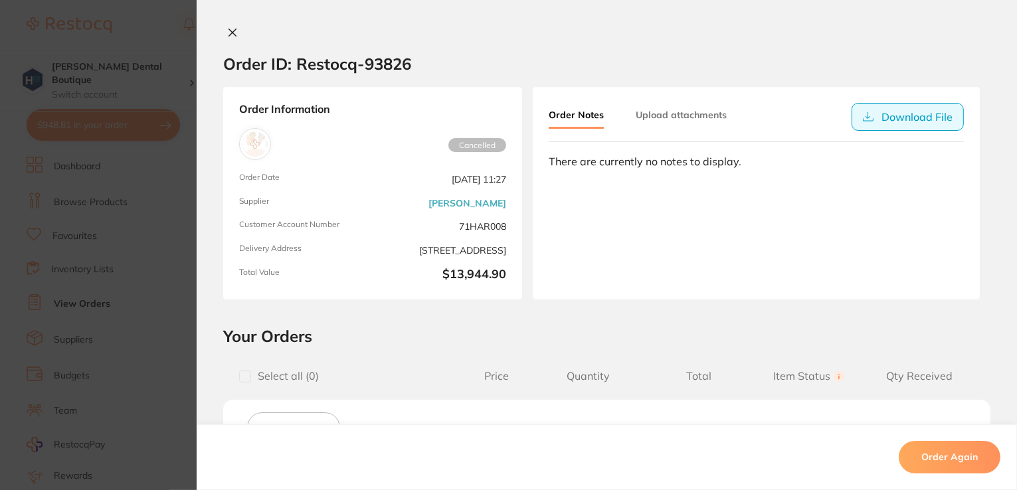
click at [900, 115] on button "Download File" at bounding box center [908, 117] width 112 height 28
click at [233, 30] on icon at bounding box center [232, 32] width 11 height 11
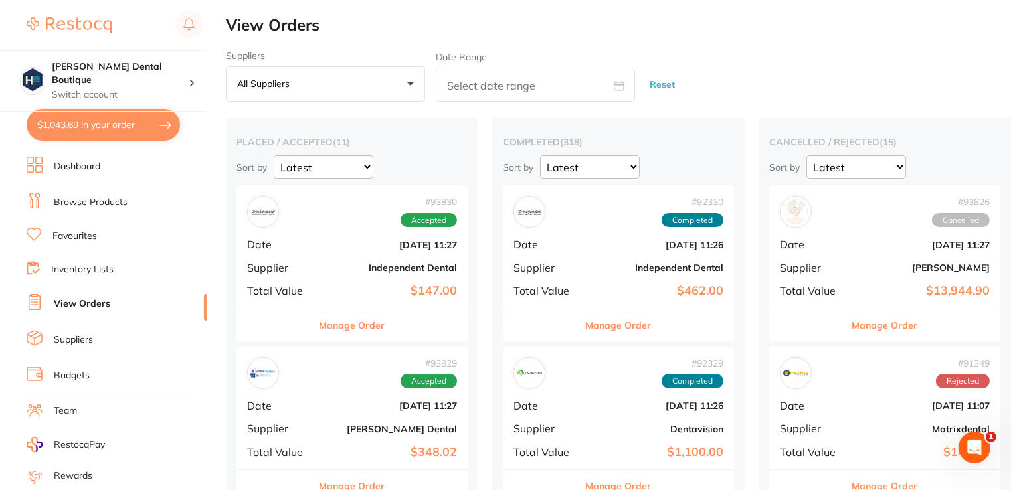
click at [114, 132] on button "$1,043.69 in your order" at bounding box center [103, 125] width 153 height 32
checkbox input "true"
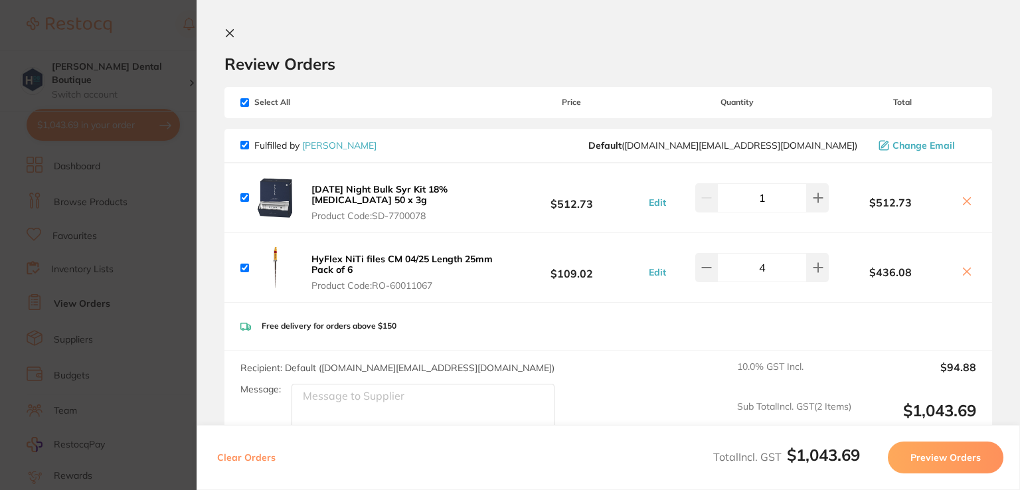
click at [227, 25] on section "Review Orders Your orders are being processed and we will notify you once we ha…" at bounding box center [609, 245] width 824 height 490
drag, startPoint x: 233, startPoint y: 37, endPoint x: 248, endPoint y: 33, distance: 15.8
click at [233, 35] on icon at bounding box center [230, 33] width 11 height 11
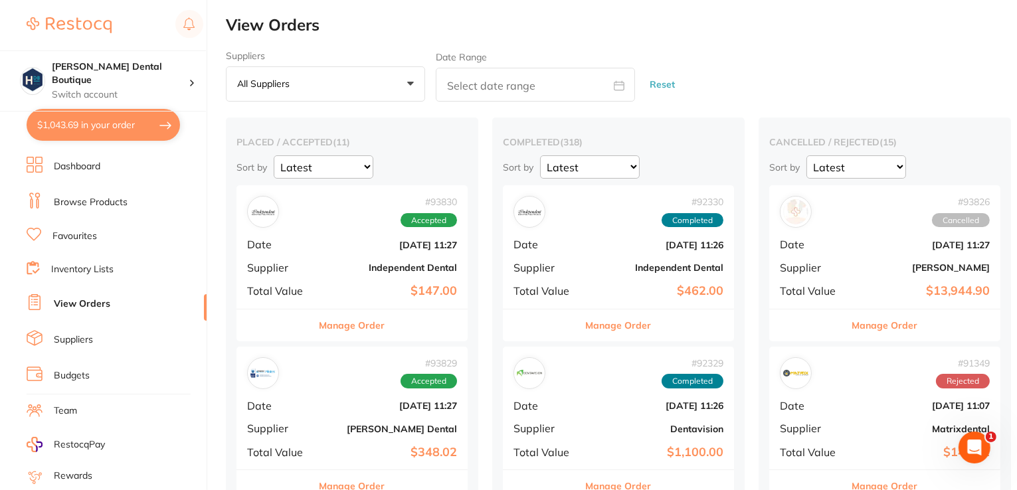
drag, startPoint x: 888, startPoint y: 322, endPoint x: 575, endPoint y: 216, distance: 329.6
click at [887, 322] on button "Manage Order" at bounding box center [885, 326] width 66 height 32
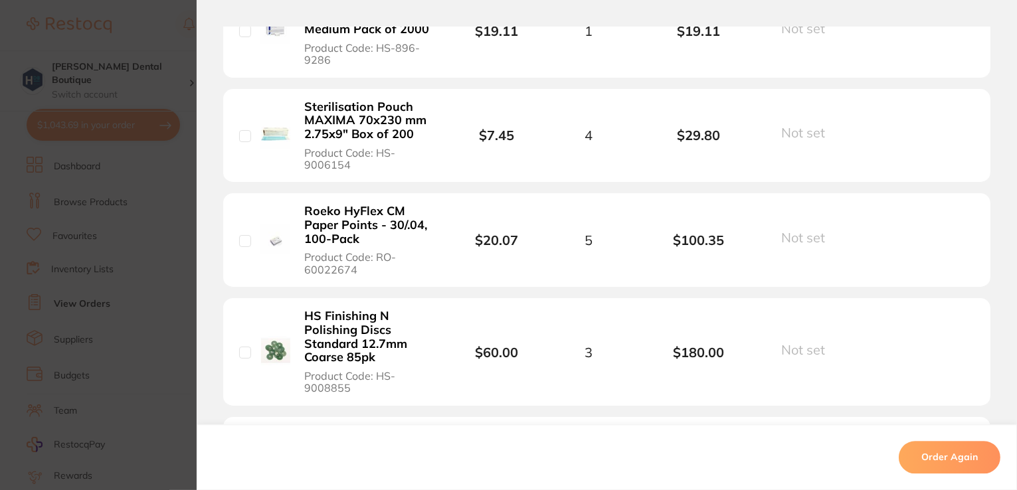
scroll to position [3189, 0]
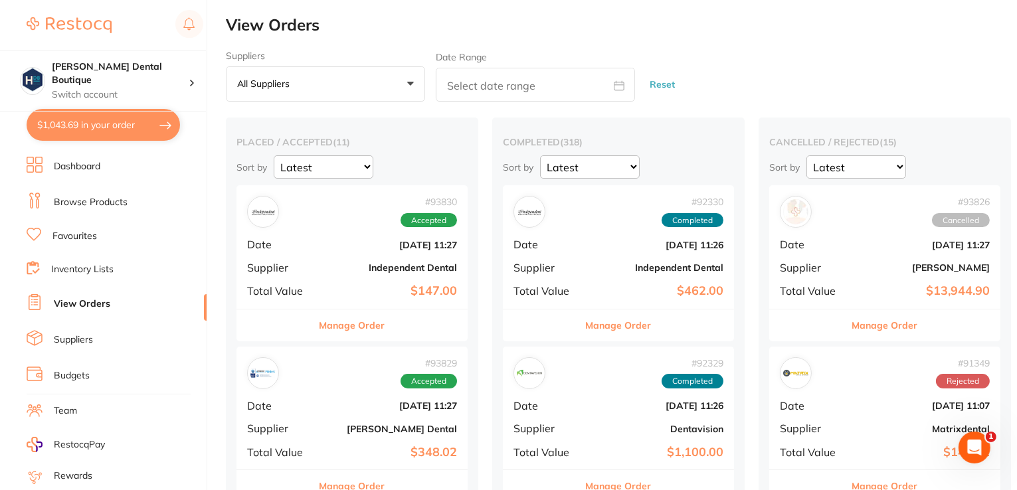
click at [892, 325] on button "Manage Order" at bounding box center [885, 326] width 66 height 32
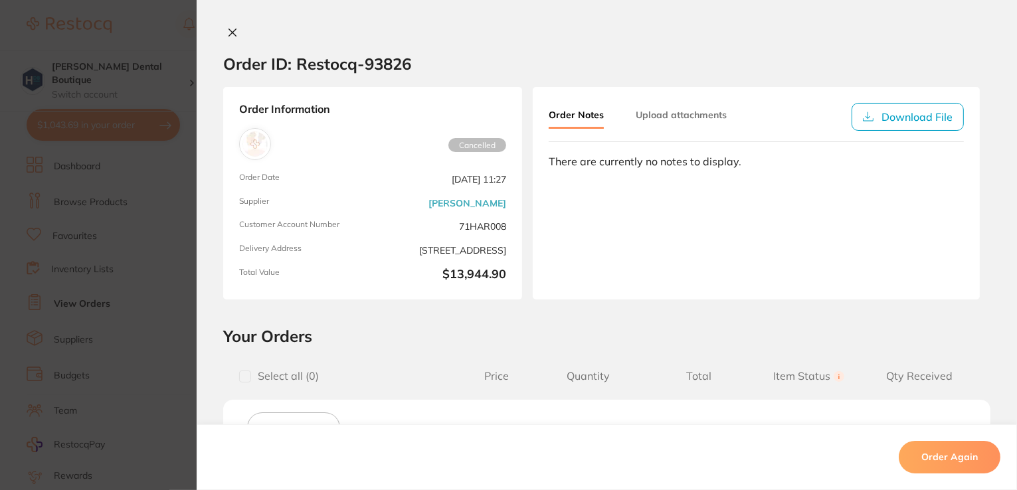
click at [933, 456] on button "Order Again" at bounding box center [950, 458] width 102 height 32
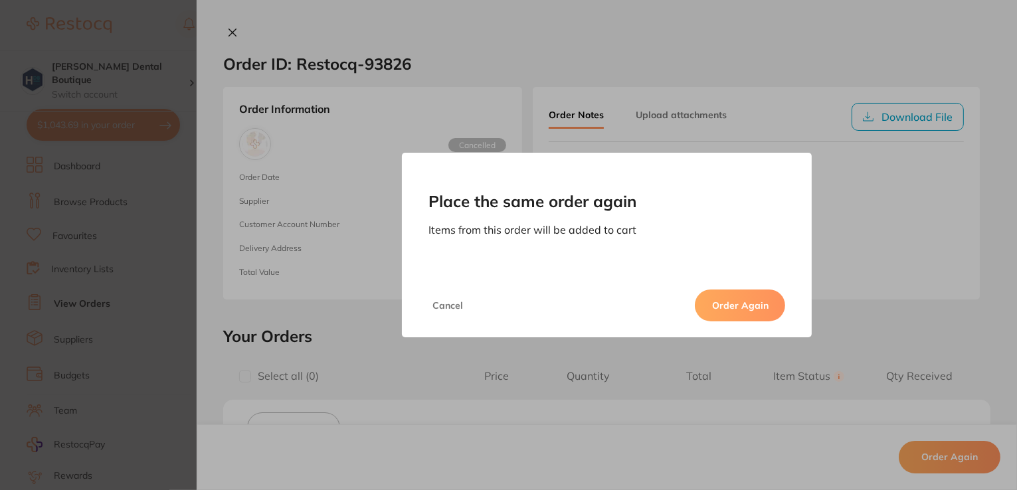
click at [747, 309] on button "Order Again" at bounding box center [740, 306] width 90 height 32
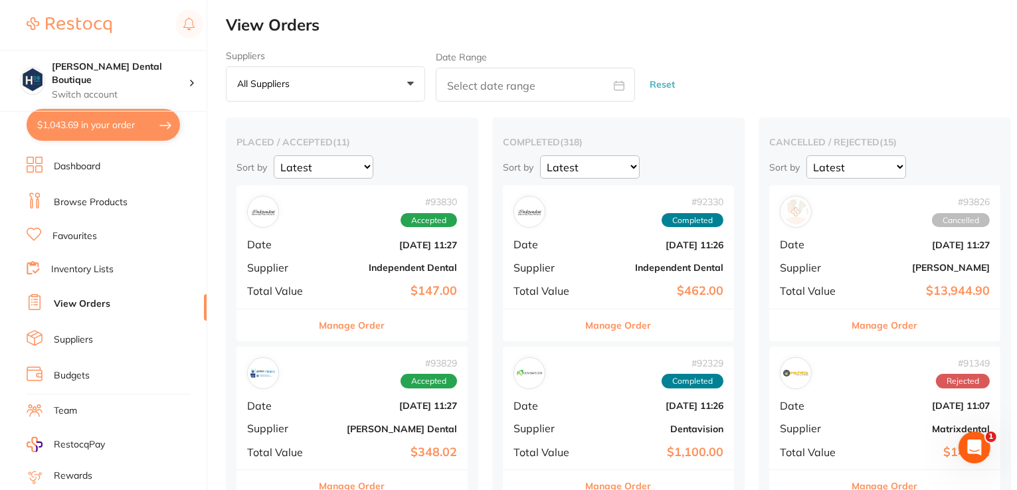
drag, startPoint x: 859, startPoint y: 48, endPoint x: 854, endPoint y: 41, distance: 9.6
click at [326, 25] on h2 "View Orders" at bounding box center [621, 25] width 791 height 19
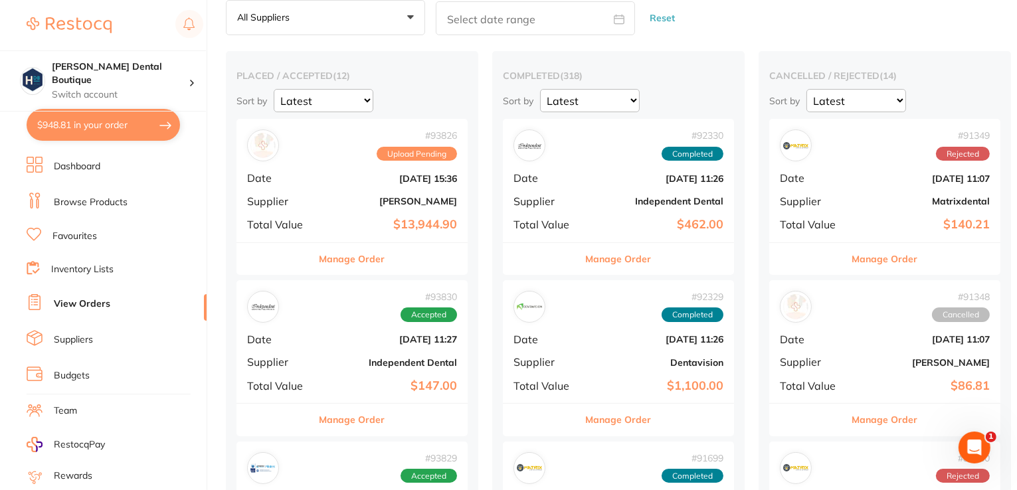
click at [340, 262] on button "Manage Order" at bounding box center [353, 259] width 66 height 32
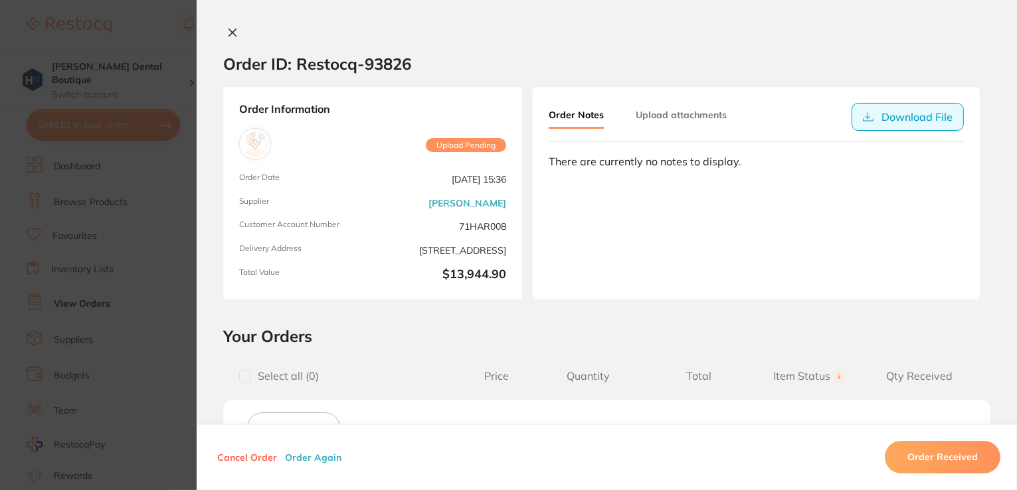
click at [882, 120] on button "Download File" at bounding box center [908, 117] width 112 height 28
click at [371, 38] on div at bounding box center [607, 34] width 820 height 14
drag, startPoint x: 371, startPoint y: 57, endPoint x: 425, endPoint y: 60, distance: 53.9
click at [425, 60] on section "Order ID: Restocq- 93826" at bounding box center [607, 64] width 820 height 47
drag, startPoint x: 558, startPoint y: 37, endPoint x: 556, endPoint y: 53, distance: 16.1
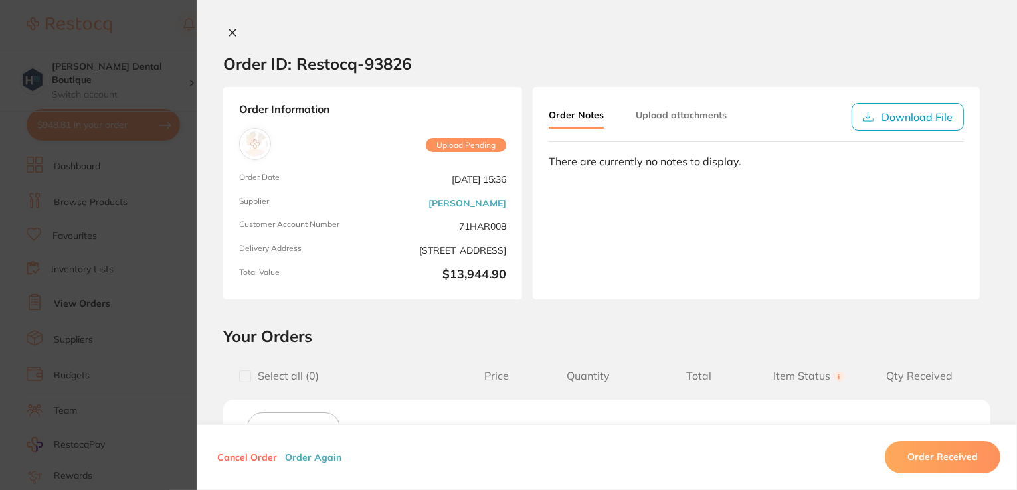
click at [559, 46] on div "Order ID: Restocq- 93826 Order Information Upload Pending Order Date Sept 19 20…" at bounding box center [607, 259] width 820 height 464
click at [453, 66] on section "Order ID: Restocq- 93826" at bounding box center [607, 64] width 820 height 47
click at [434, 64] on section "Order ID: Restocq- 93826" at bounding box center [607, 64] width 820 height 47
click at [326, 31] on div at bounding box center [607, 34] width 820 height 14
click at [429, 64] on section "Order ID: Restocq- 93826" at bounding box center [607, 64] width 820 height 47
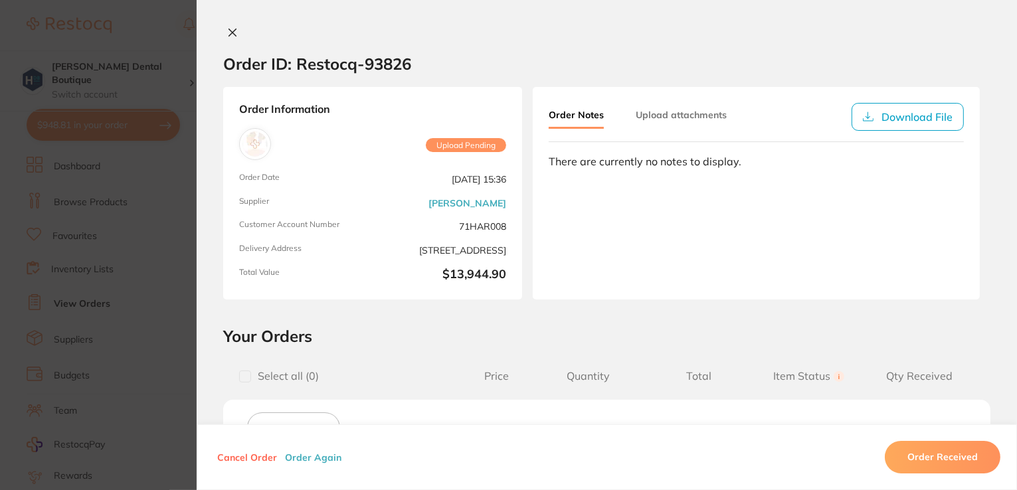
drag, startPoint x: 436, startPoint y: 43, endPoint x: 428, endPoint y: 15, distance: 28.8
click at [438, 43] on section "Order ID: Restocq- 93826" at bounding box center [607, 64] width 820 height 47
click at [231, 27] on icon at bounding box center [232, 32] width 11 height 11
